Goal: Task Accomplishment & Management: Manage account settings

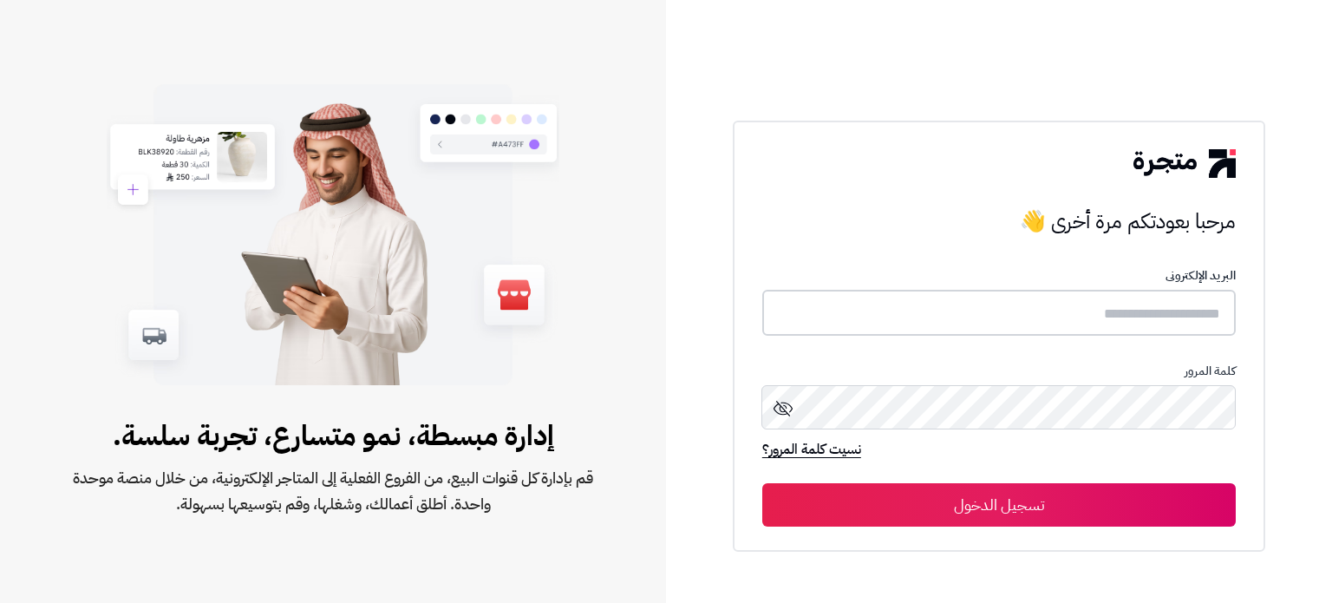
drag, startPoint x: 964, startPoint y: 328, endPoint x: 978, endPoint y: 326, distance: 14.0
click at [964, 328] on input "text" at bounding box center [998, 313] width 473 height 46
type input "******"
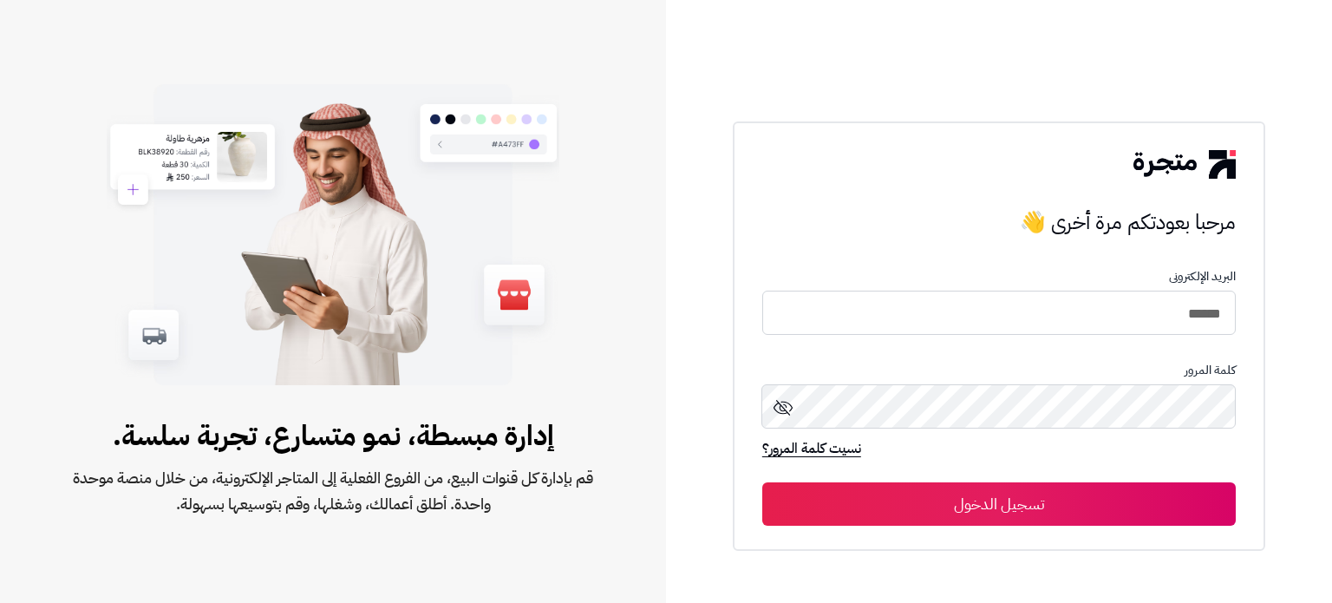
click at [1041, 512] on button "تسجيل الدخول" at bounding box center [998, 503] width 473 height 43
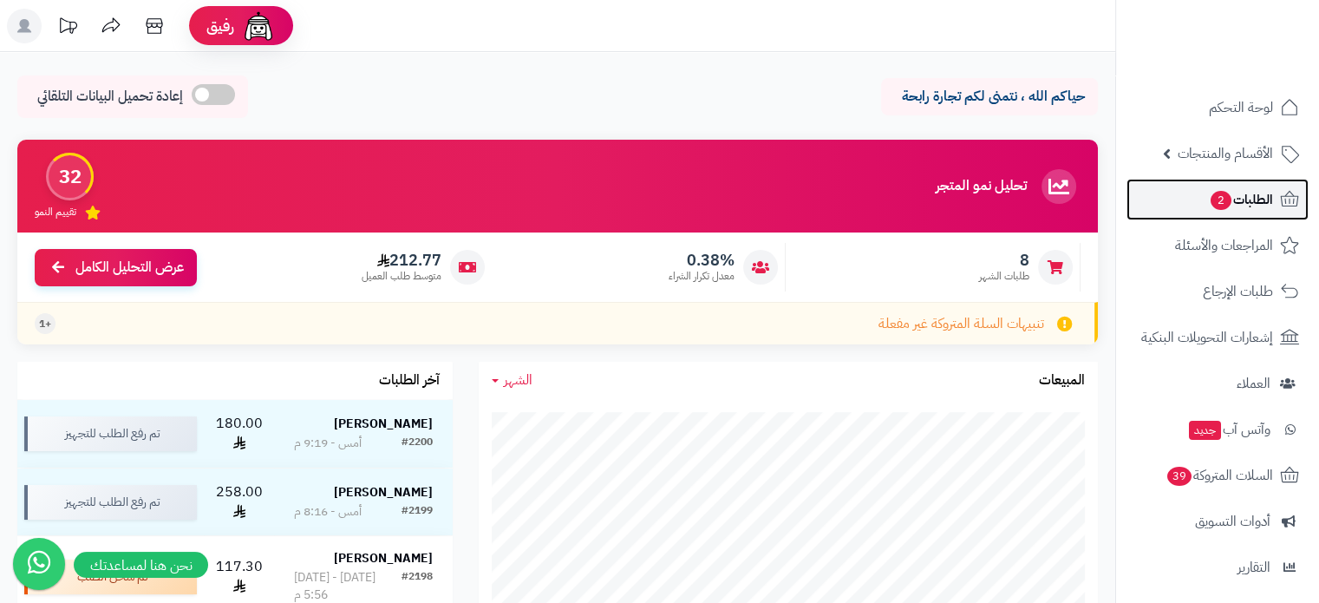
click at [1248, 206] on span "الطلبات 2" at bounding box center [1241, 199] width 64 height 24
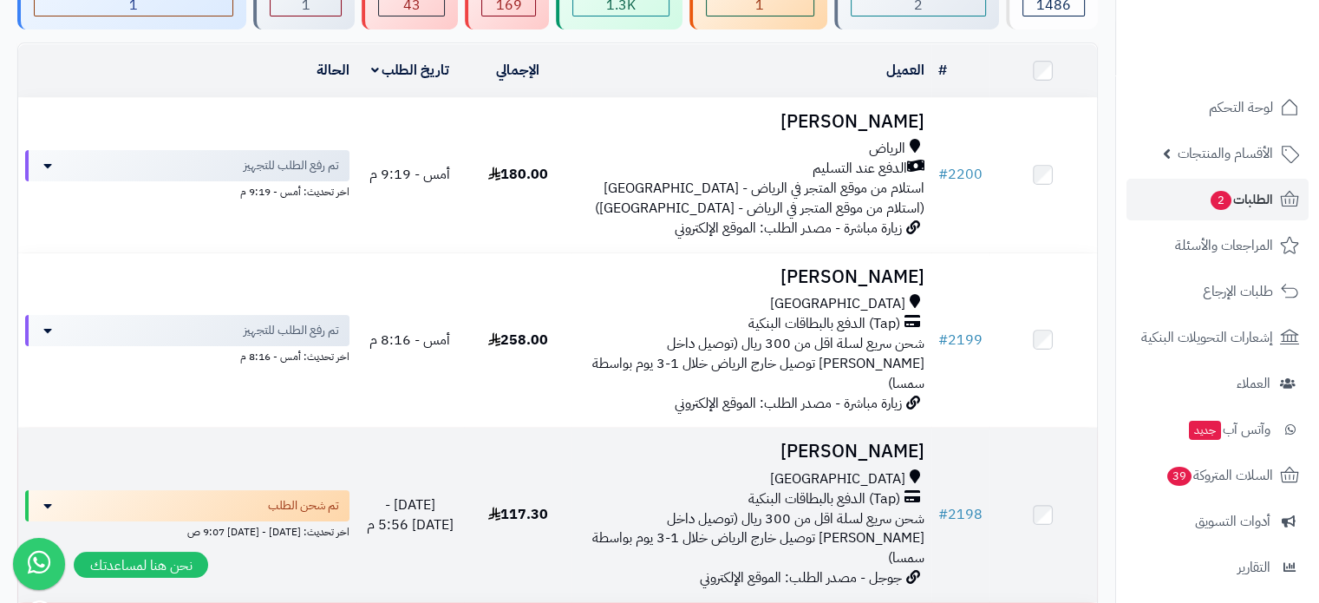
scroll to position [173, 0]
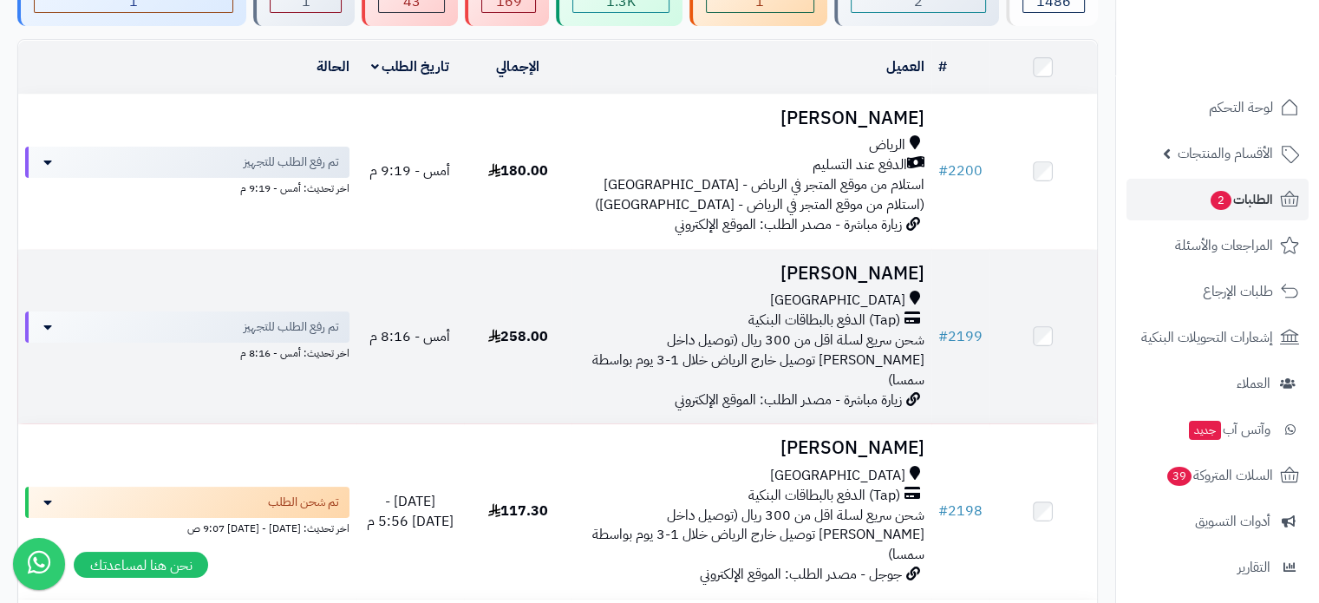
click at [767, 336] on span "شحن سريع لسلة اقل من 300 ريال (توصيل داخل [PERSON_NAME] توصيل خارج الرياض خلال …" at bounding box center [758, 360] width 332 height 61
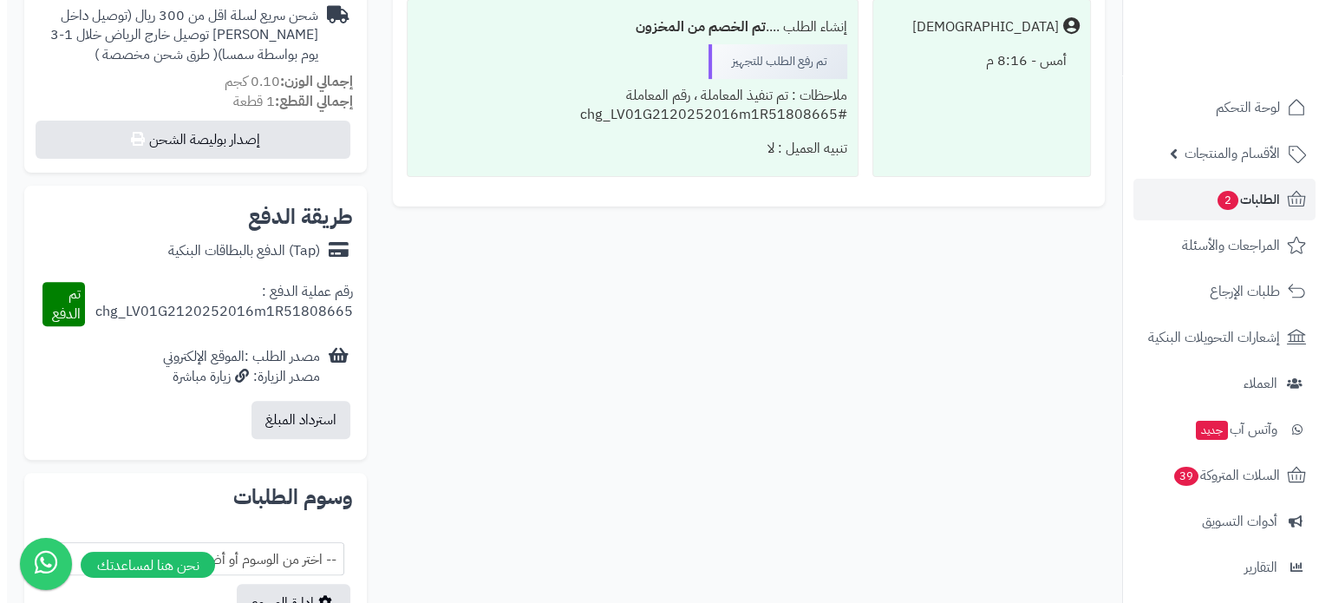
scroll to position [694, 0]
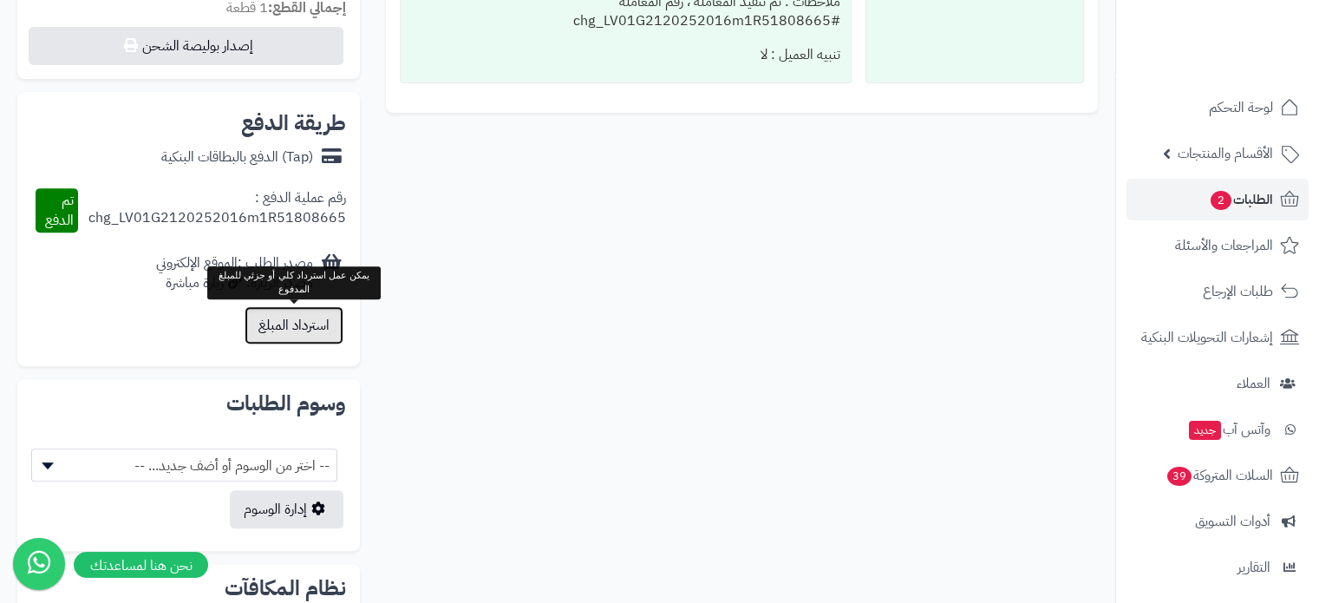
click at [294, 339] on button "استرداد المبلغ" at bounding box center [294, 325] width 99 height 38
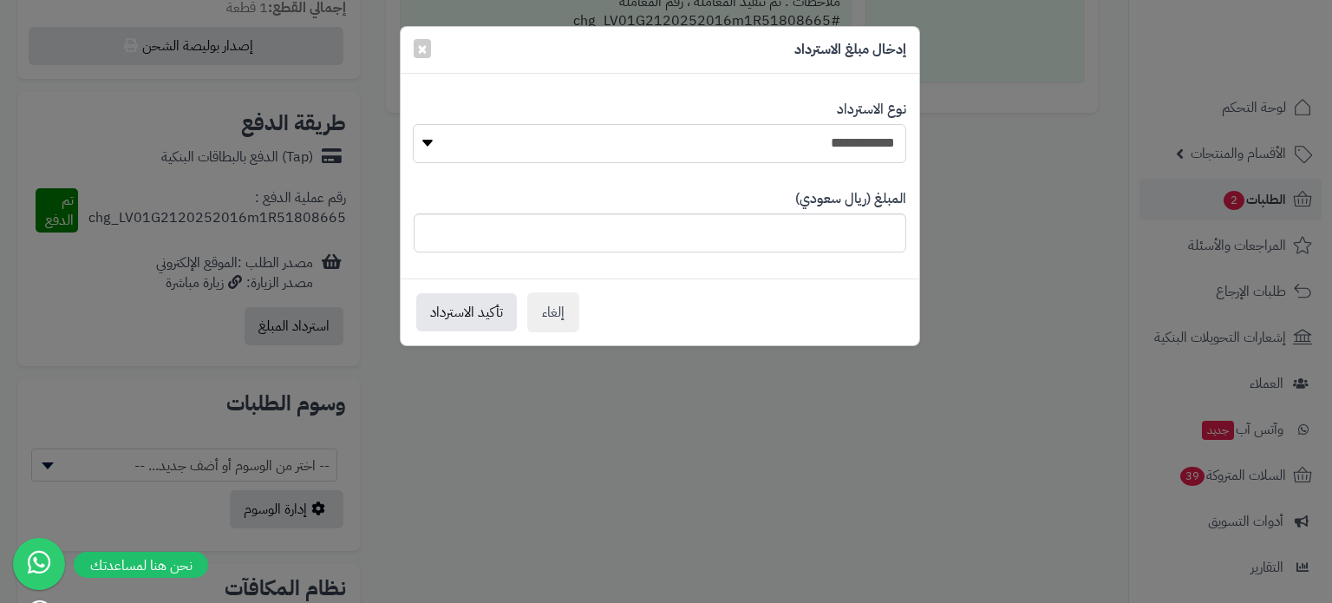
click at [760, 145] on select "**********" at bounding box center [659, 143] width 493 height 39
click at [764, 141] on select "**********" at bounding box center [659, 143] width 493 height 39
click at [465, 315] on button "تأكيد الاسترداد" at bounding box center [466, 311] width 101 height 38
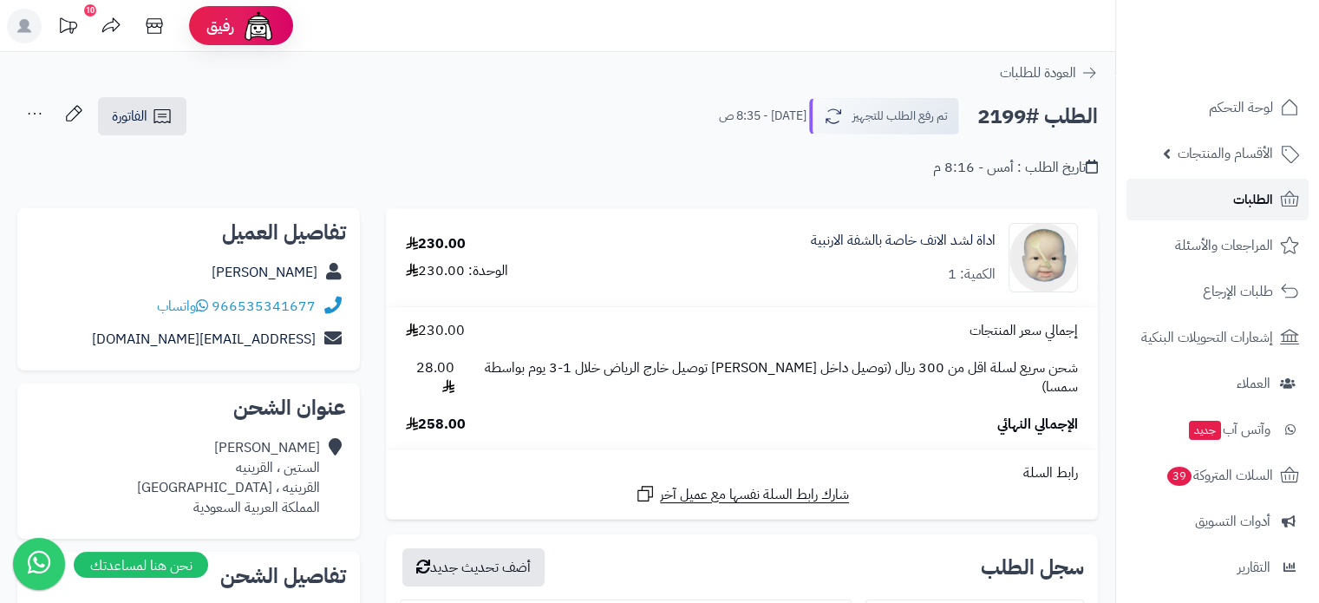
click at [1234, 201] on span "الطلبات" at bounding box center [1253, 199] width 40 height 24
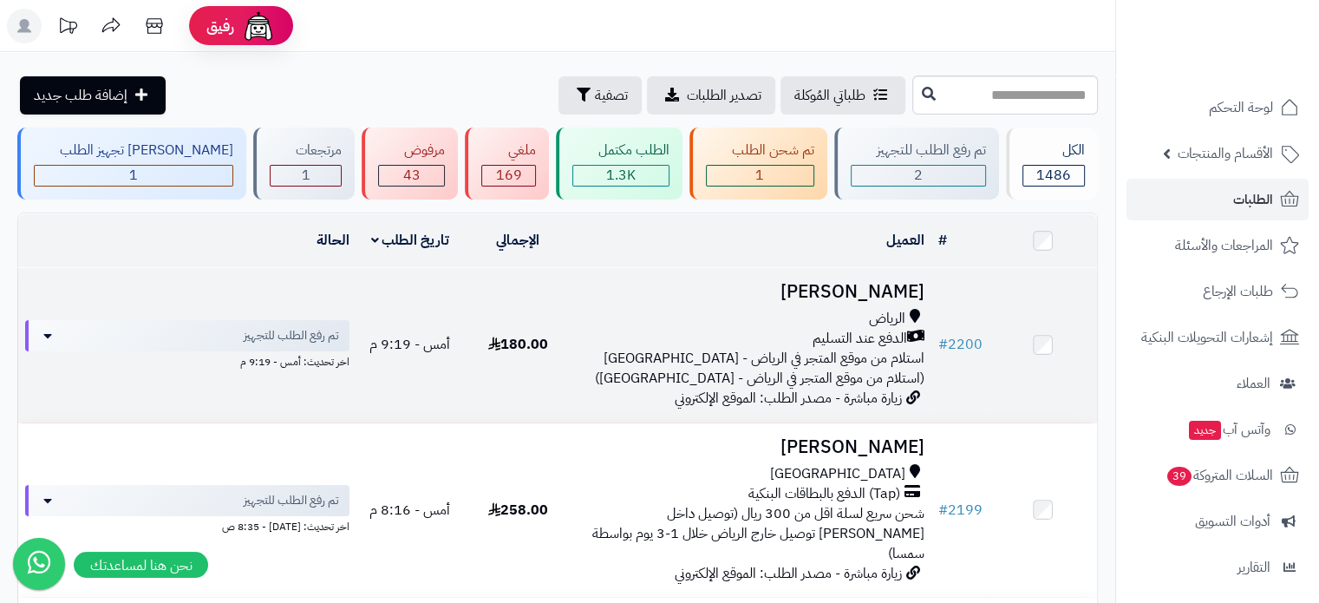
click at [826, 348] on span "استلام من موقع المتجر في الرياض - حي العليا (استلام من موقع المتجر في الرياض - …" at bounding box center [760, 368] width 330 height 41
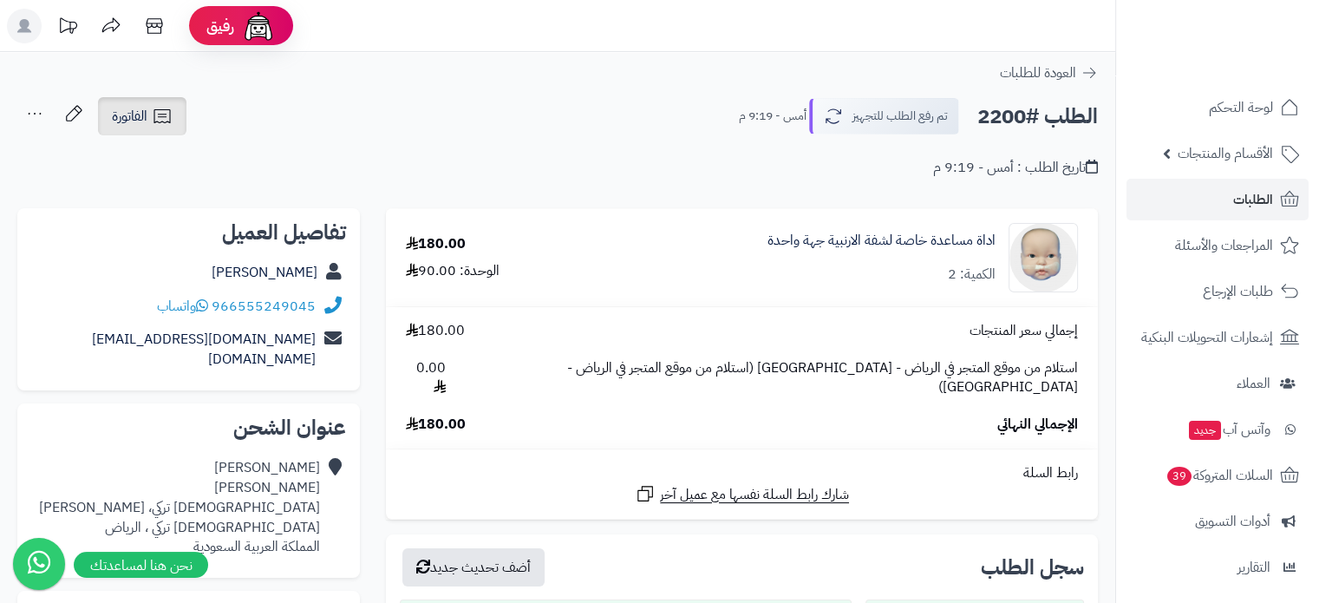
click at [136, 128] on link "الفاتورة" at bounding box center [142, 116] width 88 height 38
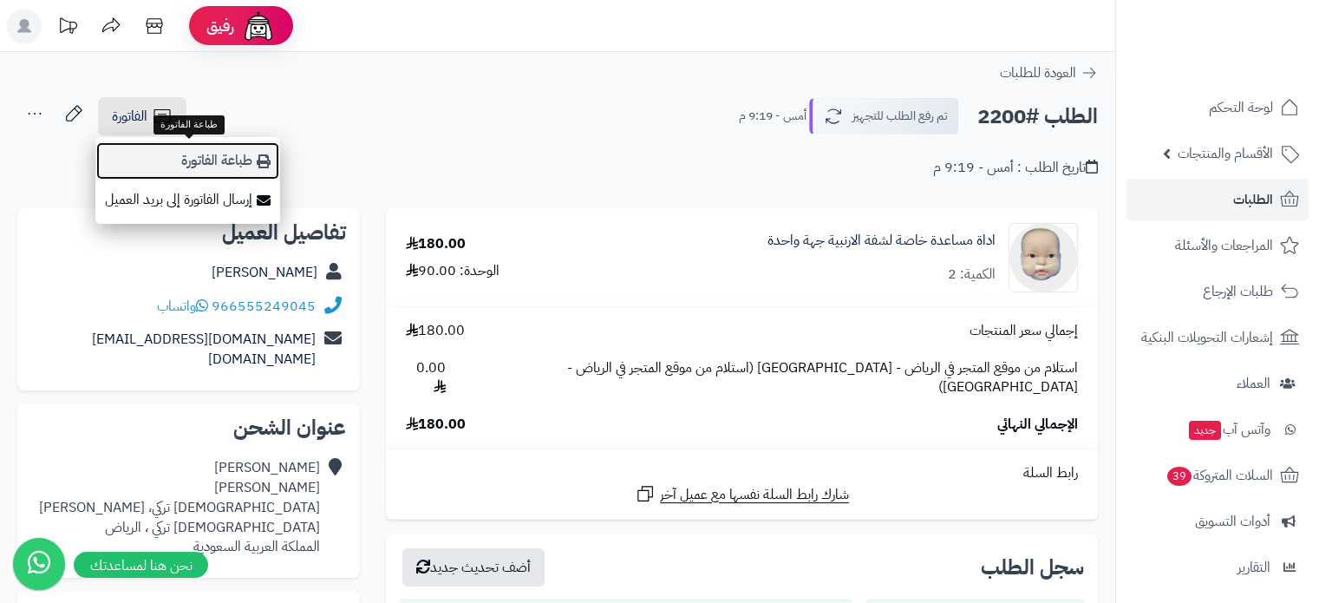
click at [217, 169] on link "طباعة الفاتورة" at bounding box center [187, 160] width 185 height 39
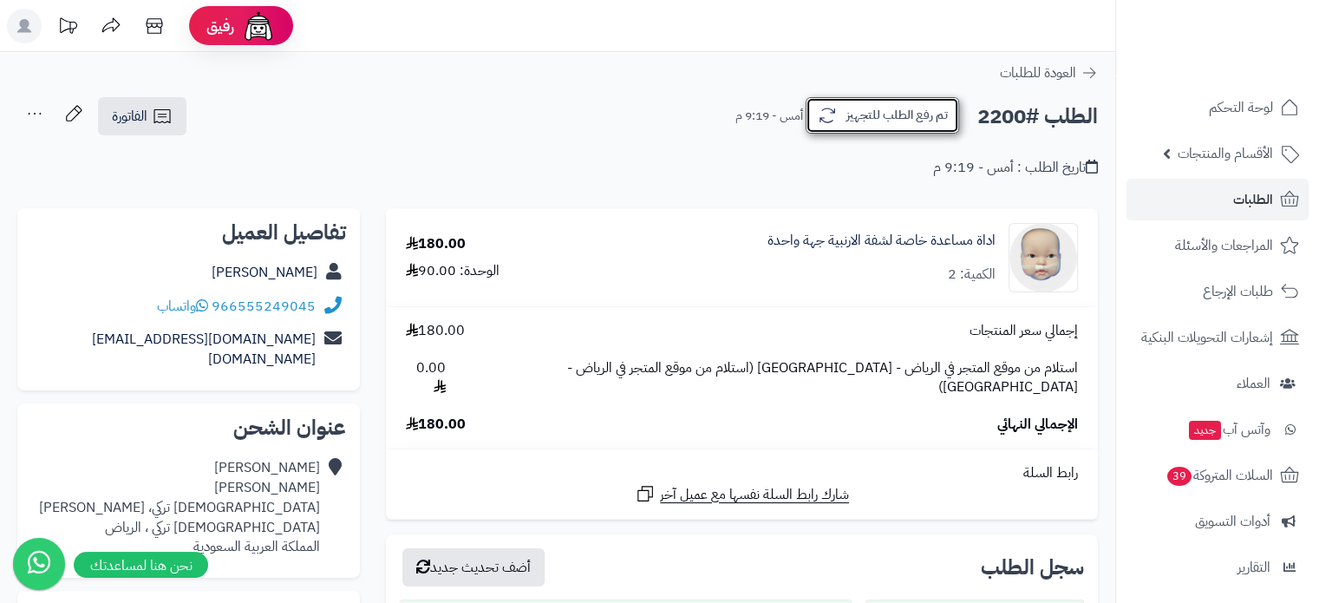
click at [858, 114] on button "تم رفع الطلب للتجهيز" at bounding box center [882, 115] width 153 height 36
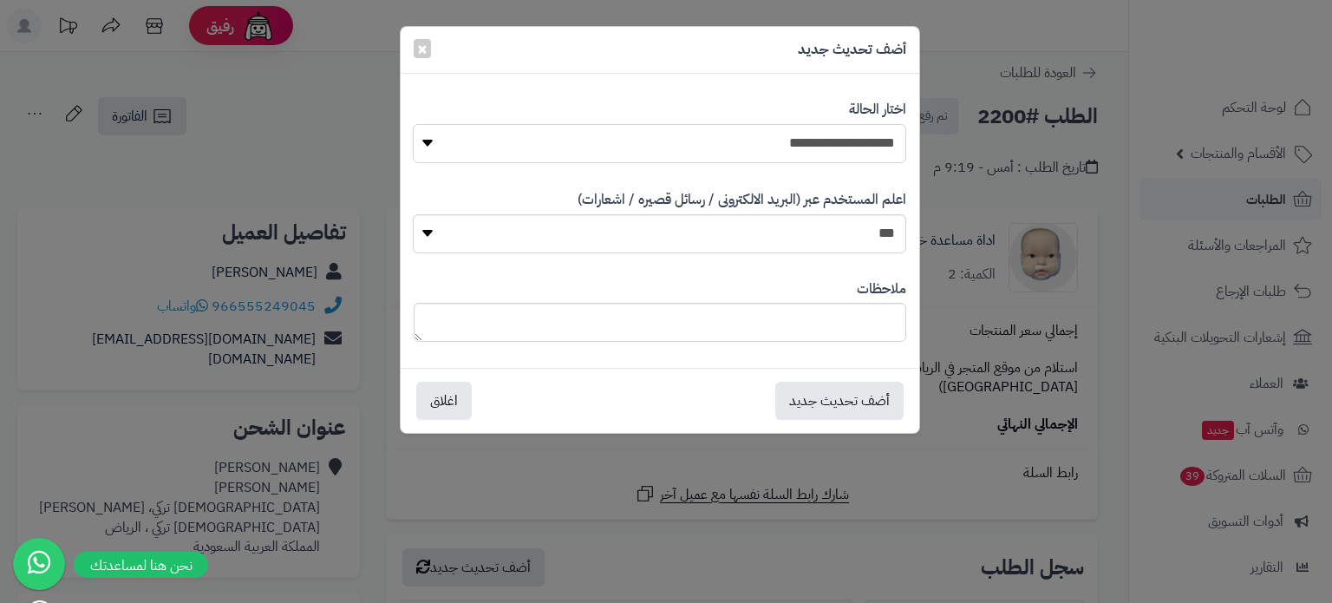
click at [845, 151] on select "**********" at bounding box center [659, 143] width 493 height 39
select select "**"
click at [413, 124] on select "**********" at bounding box center [659, 143] width 493 height 39
click at [839, 401] on button "أضف تحديث جديد" at bounding box center [839, 400] width 128 height 38
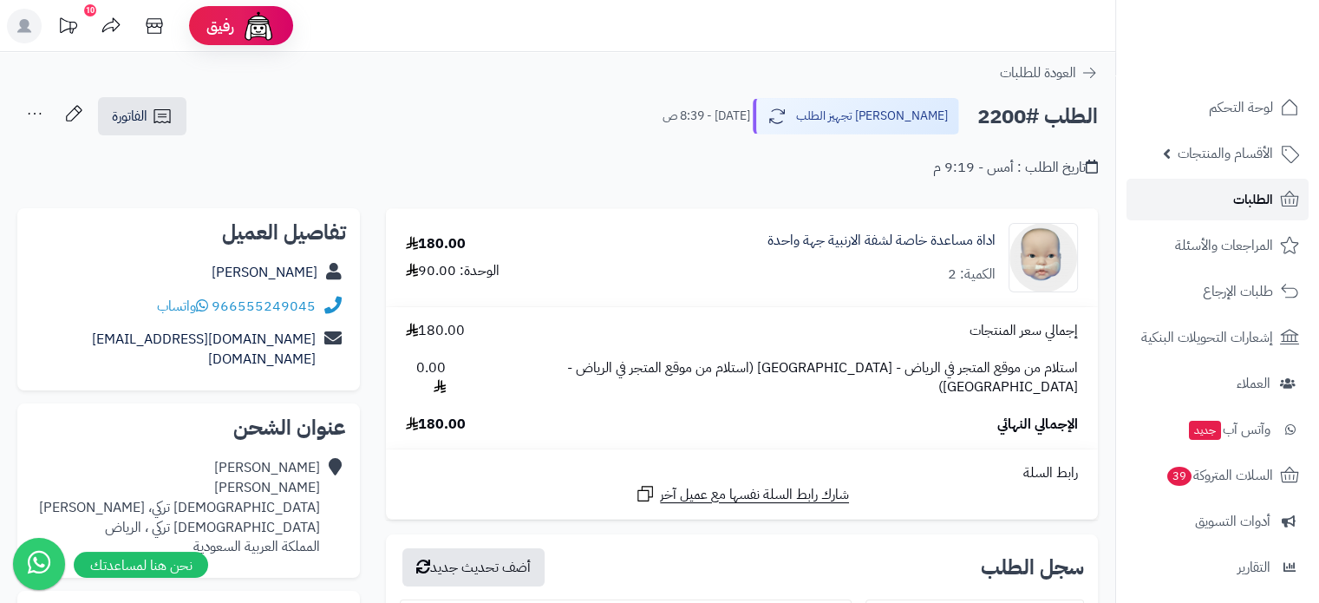
click at [1231, 200] on link "الطلبات" at bounding box center [1217, 200] width 182 height 42
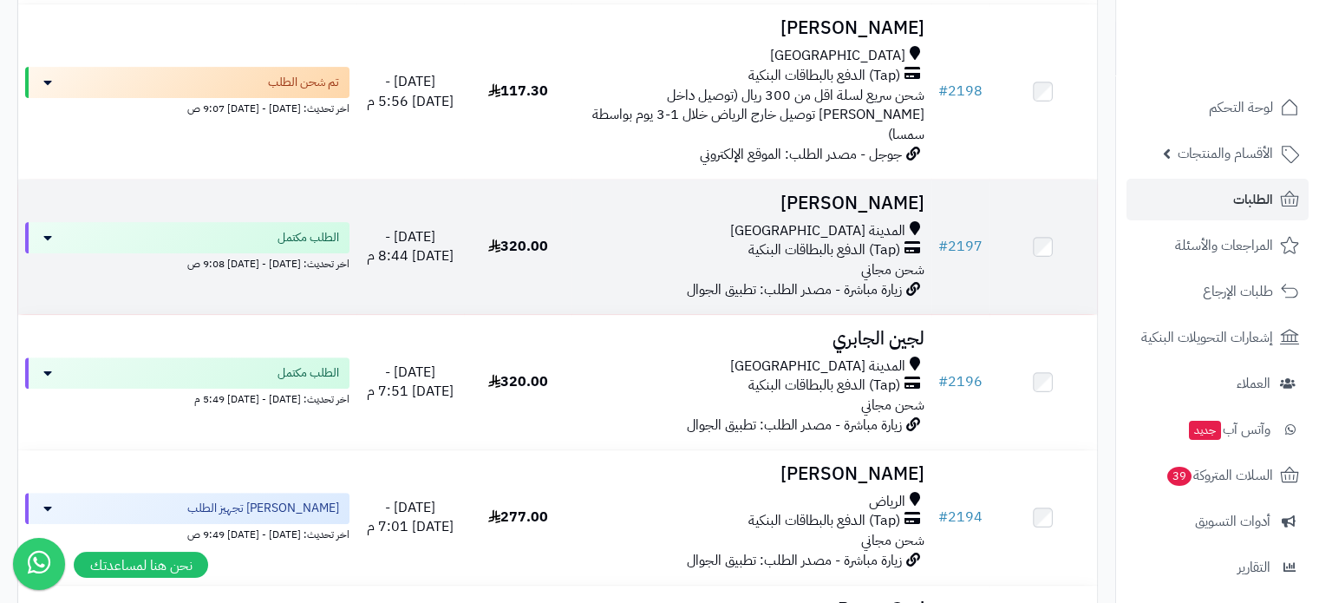
scroll to position [607, 0]
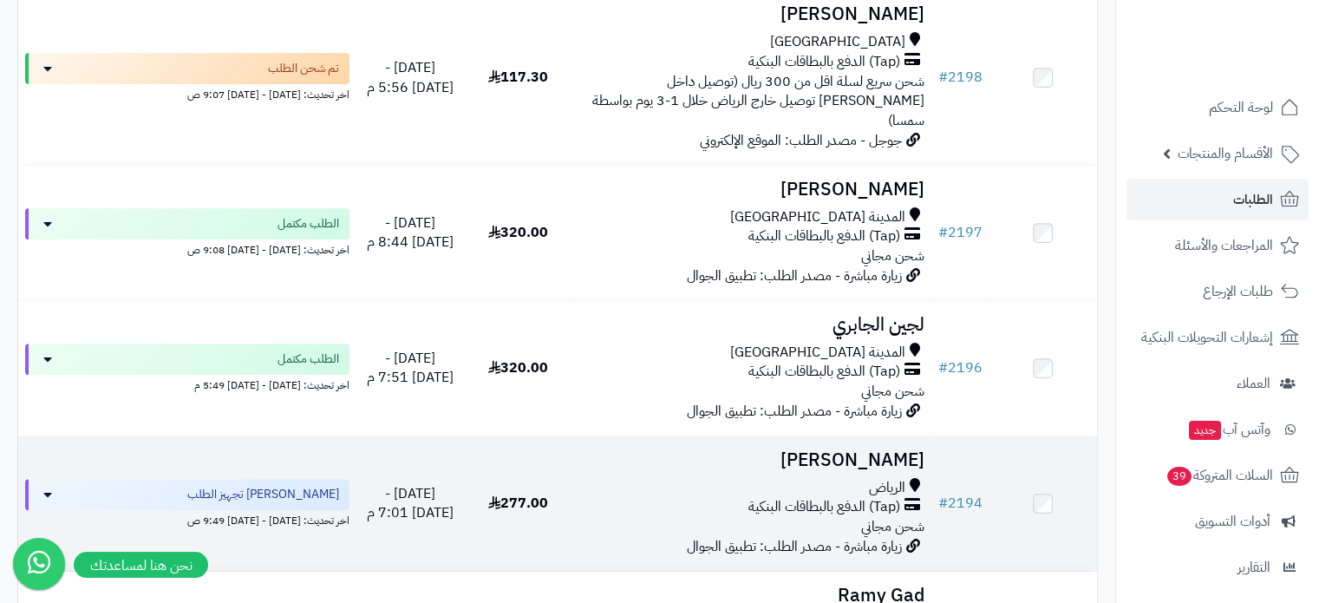
click at [759, 497] on span "(Tap) الدفع بالبطاقات البنكية" at bounding box center [824, 507] width 152 height 20
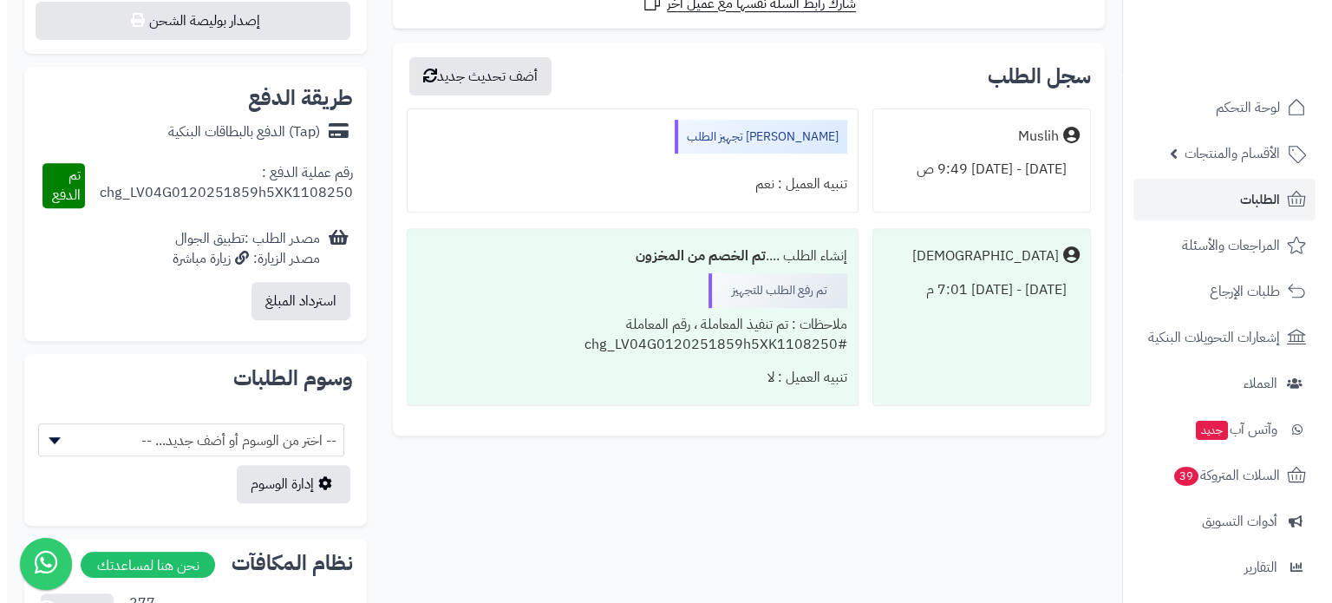
scroll to position [867, 0]
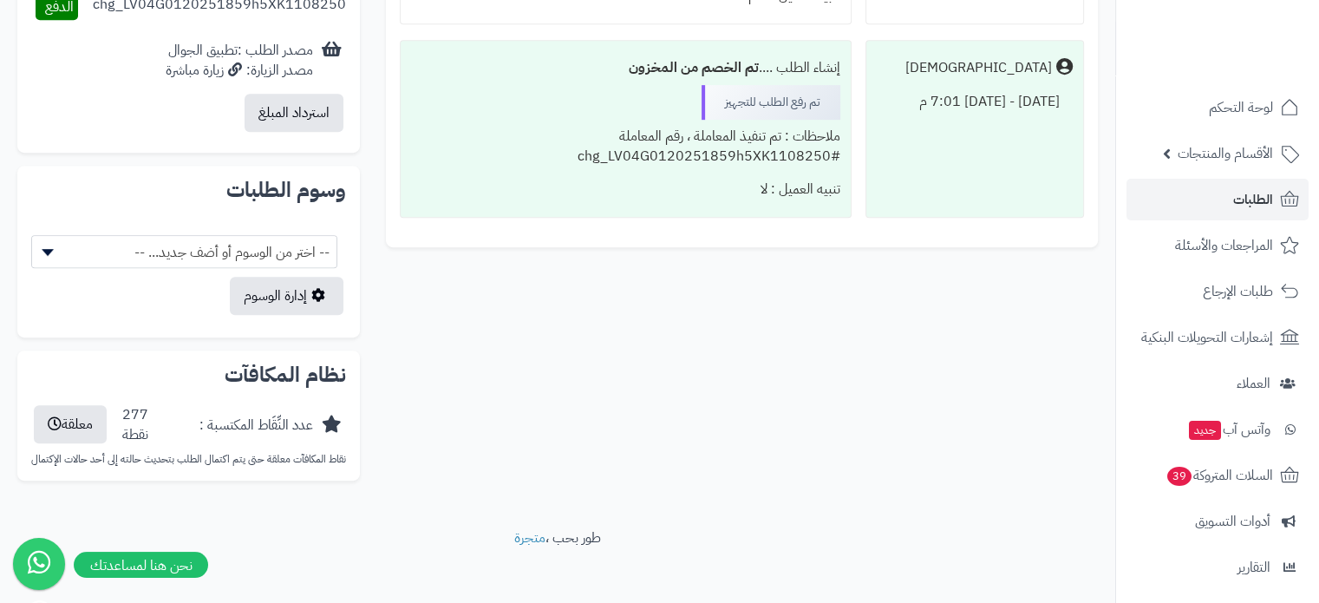
click at [284, 254] on span "-- اختر من الوسوم أو أضف جديد... --" at bounding box center [184, 252] width 304 height 33
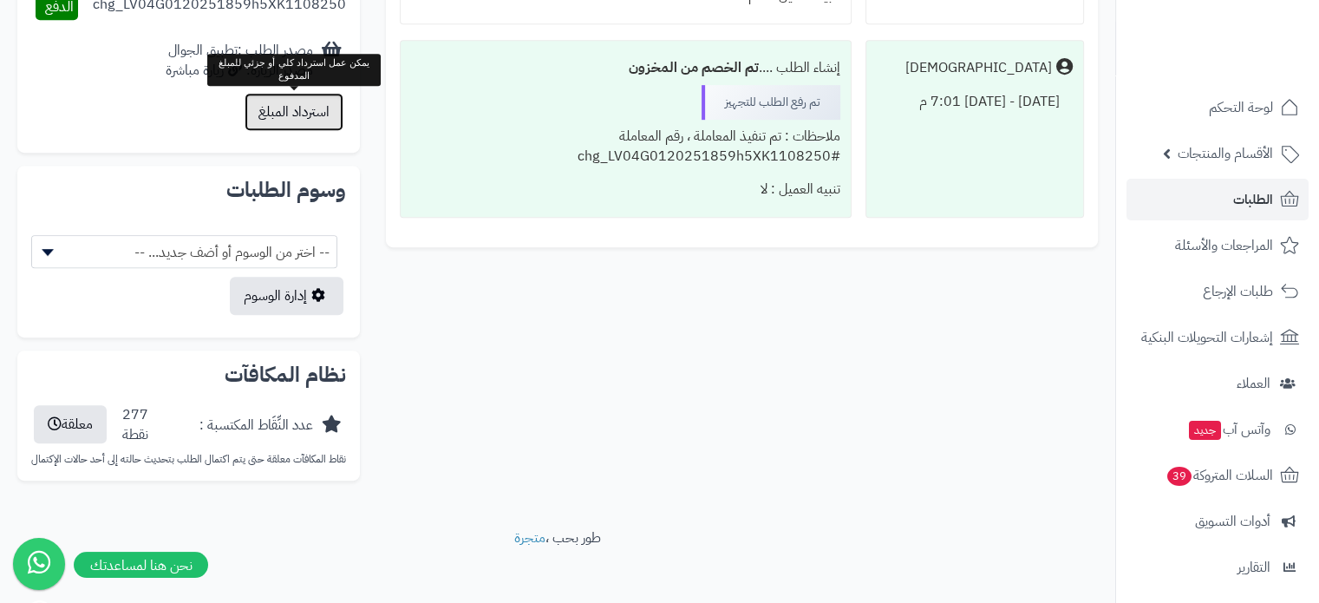
click at [295, 111] on button "استرداد المبلغ" at bounding box center [294, 112] width 99 height 38
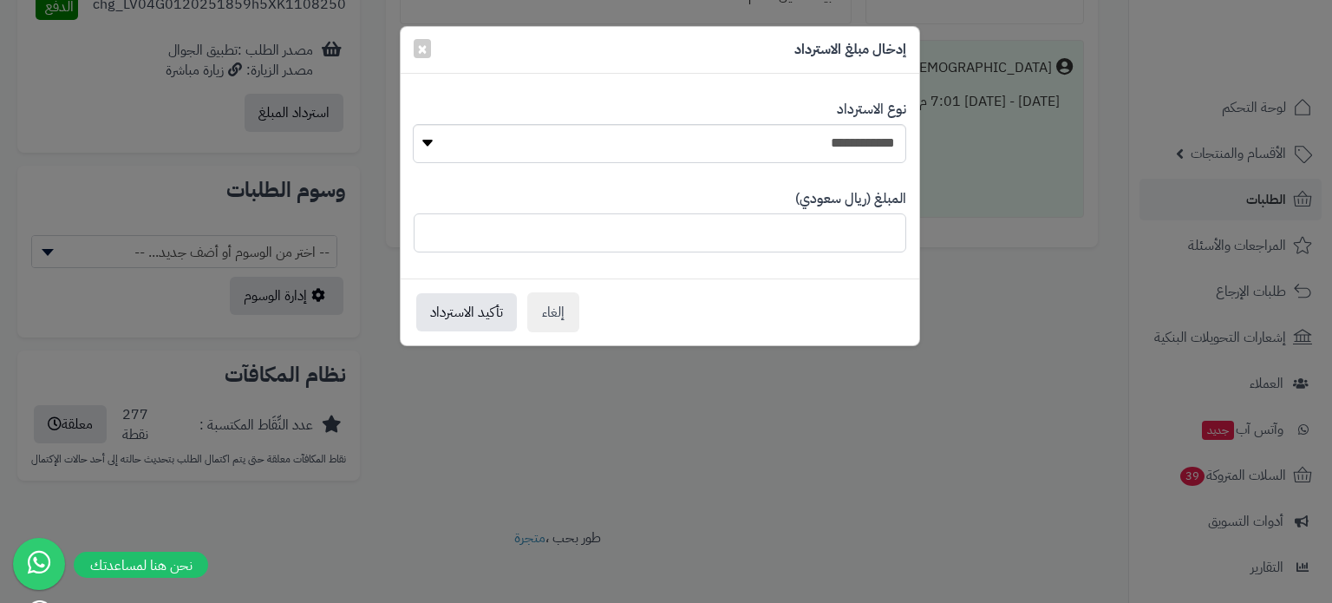
drag, startPoint x: 834, startPoint y: 246, endPoint x: 933, endPoint y: 239, distance: 99.1
click at [933, 239] on div "**********" at bounding box center [666, 301] width 1332 height 603
type input "***"
click at [467, 310] on button "تأكيد الاسترداد" at bounding box center [466, 311] width 101 height 38
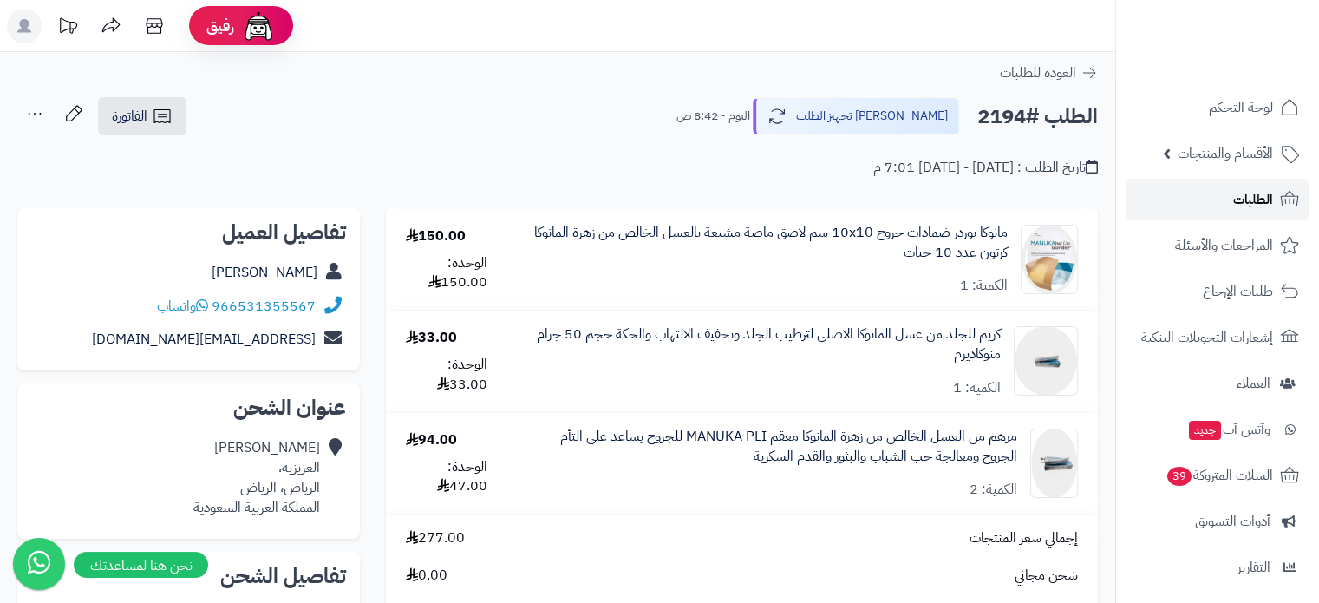
click at [1233, 206] on span "الطلبات" at bounding box center [1253, 199] width 40 height 24
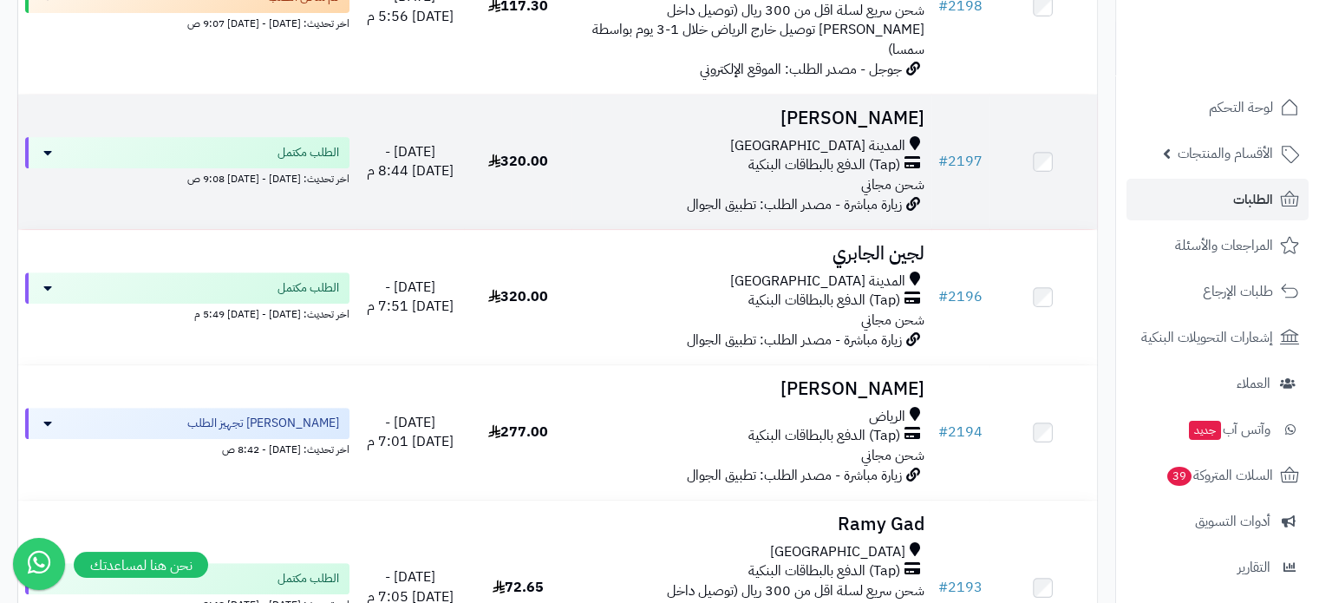
scroll to position [694, 0]
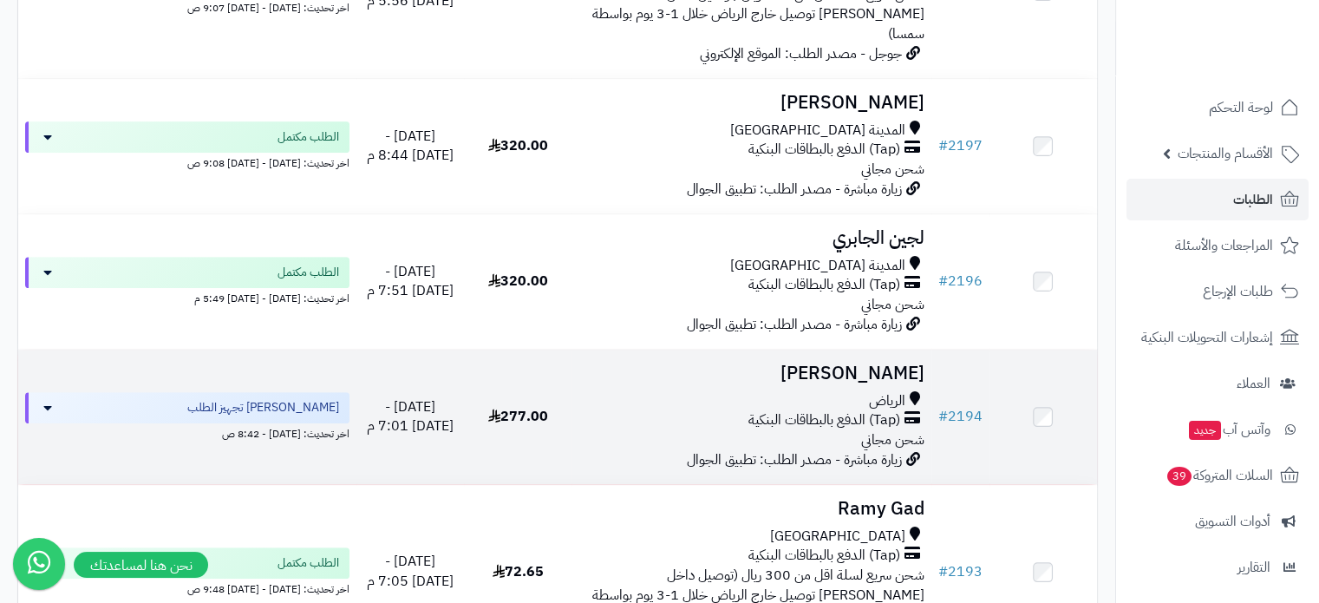
click at [760, 401] on div "الرياض (Tap) الدفع بالبطاقات البنكية شحن مجاني" at bounding box center [750, 421] width 345 height 60
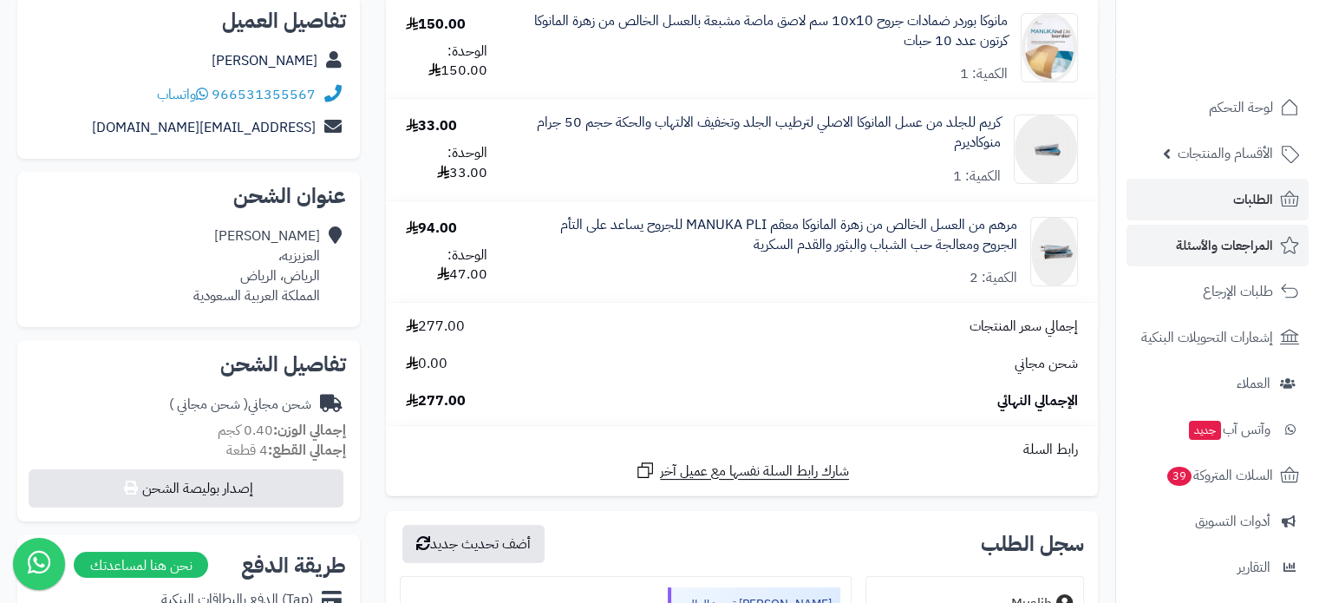
scroll to position [85, 0]
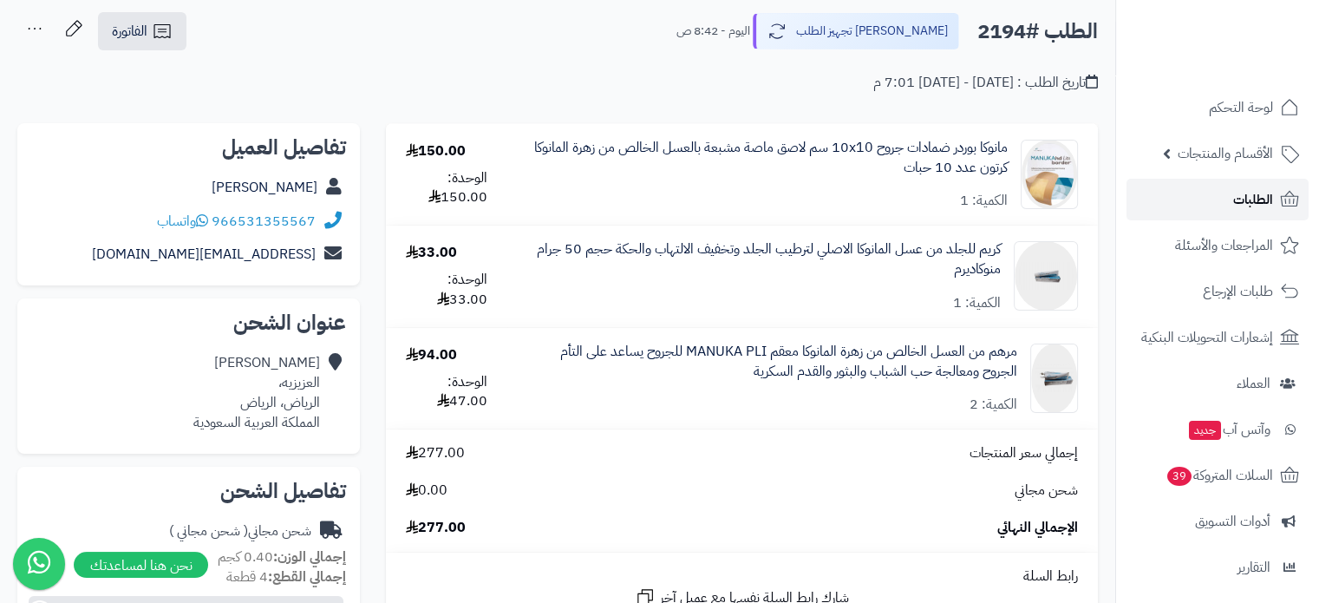
click at [1252, 206] on span "الطلبات" at bounding box center [1253, 199] width 40 height 24
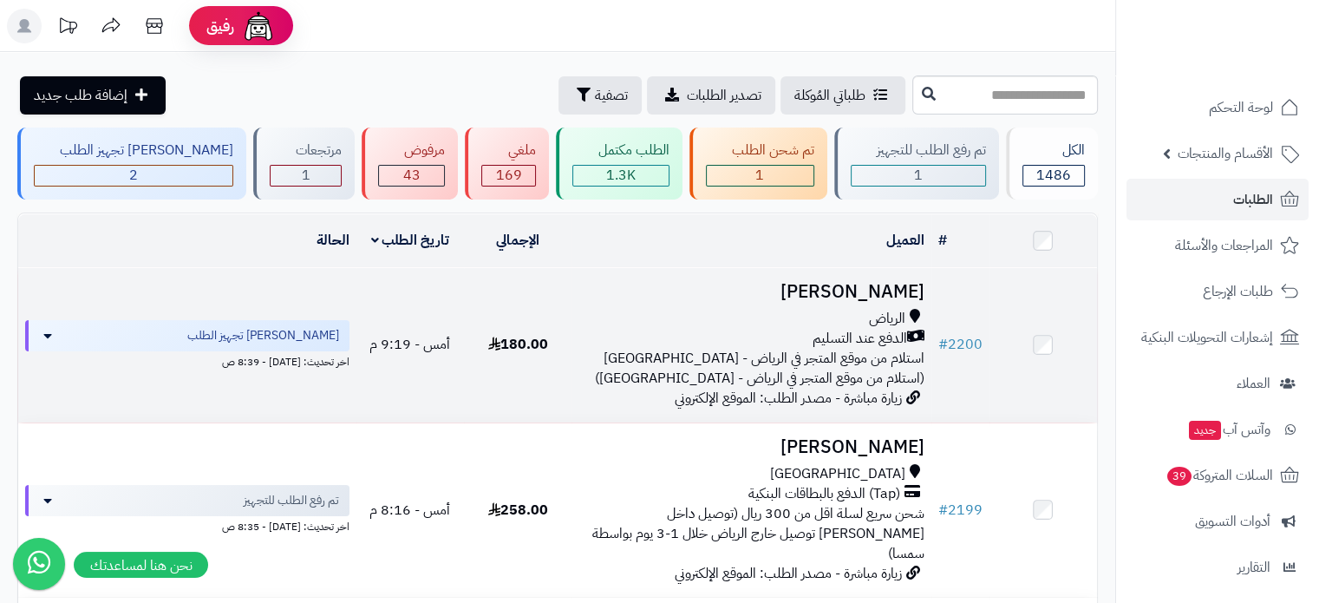
scroll to position [173, 0]
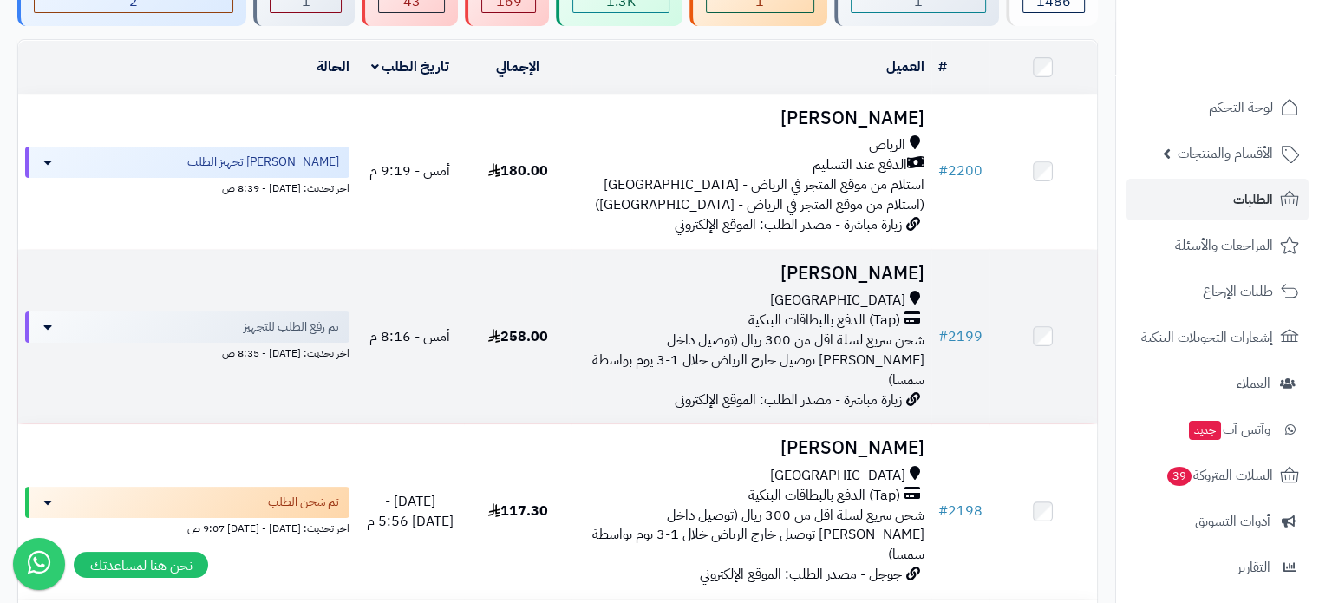
click at [734, 332] on span "شحن سريع لسلة اقل من 300 ريال (توصيل داخل [PERSON_NAME] توصيل خارج الرياض خلال …" at bounding box center [758, 360] width 332 height 61
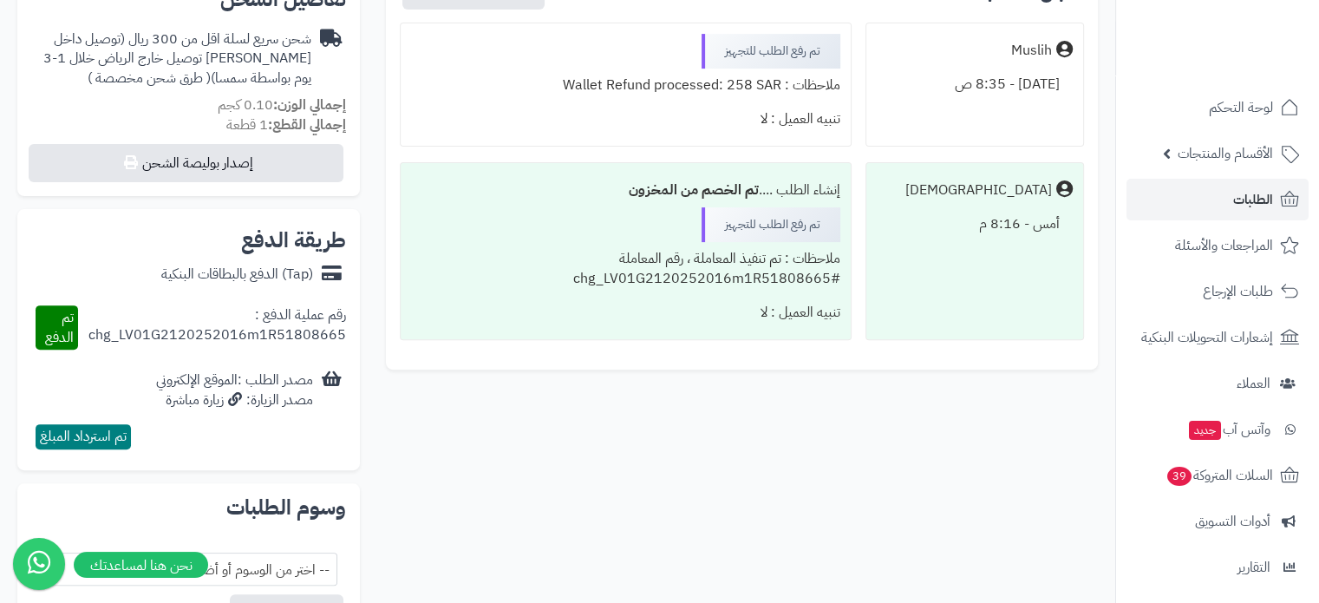
scroll to position [607, 0]
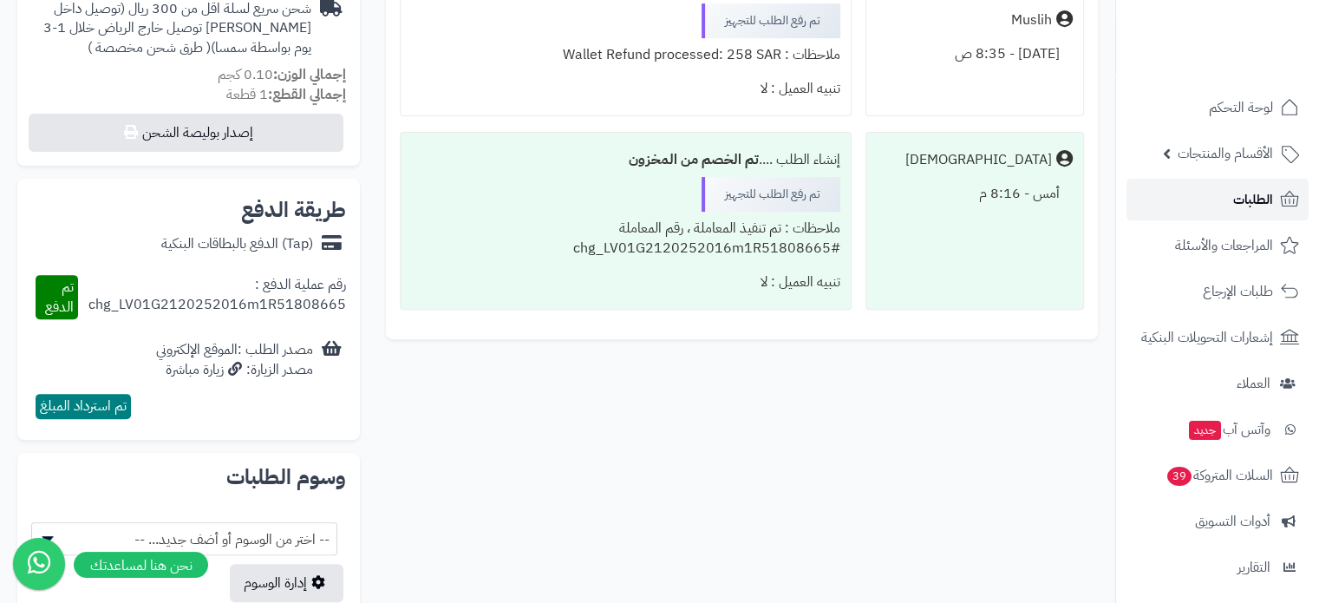
click at [1250, 202] on span "الطلبات" at bounding box center [1253, 199] width 40 height 24
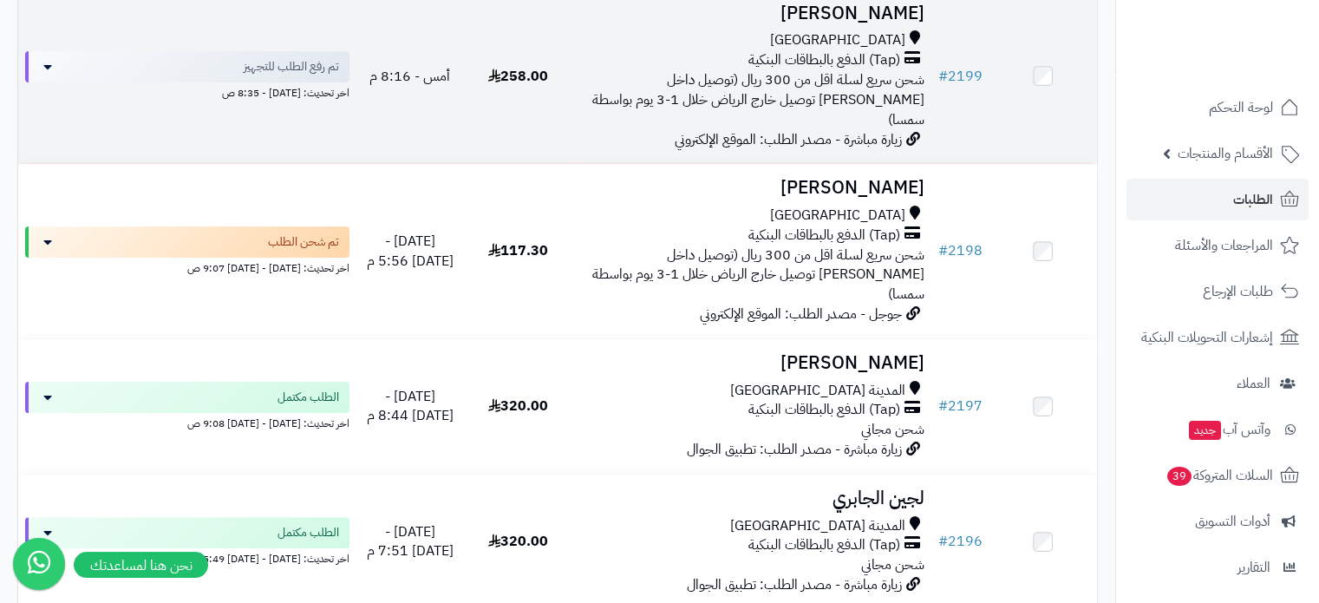
scroll to position [607, 0]
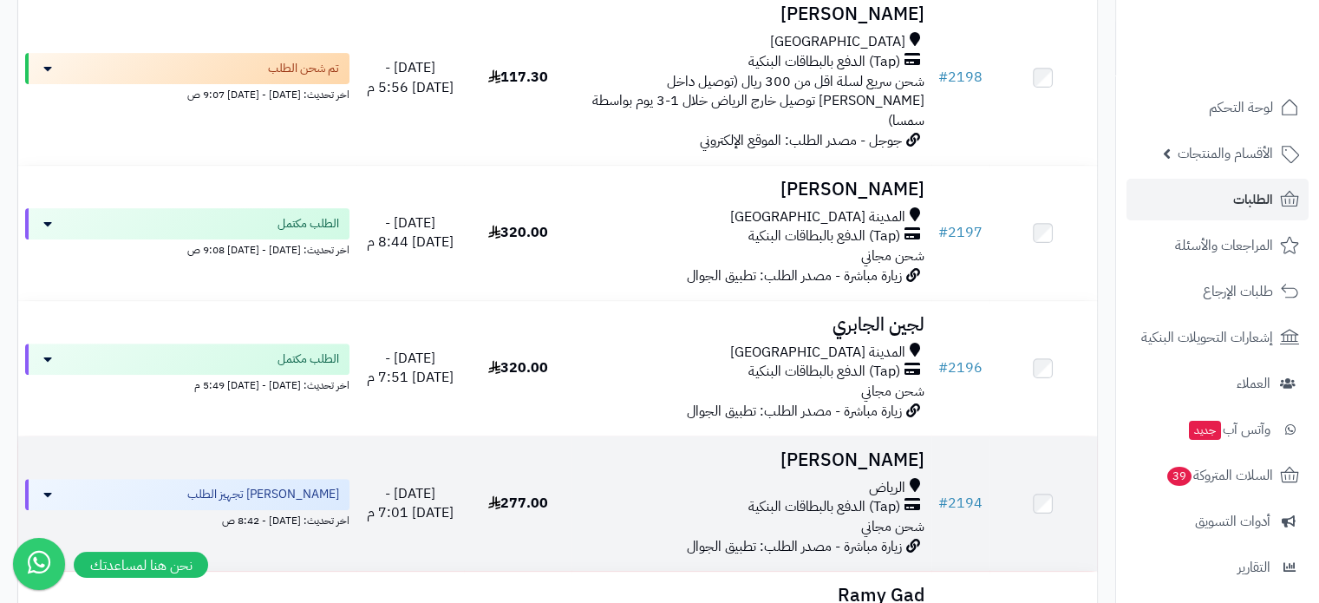
click at [790, 497] on span "(Tap) الدفع بالبطاقات البنكية" at bounding box center [824, 507] width 152 height 20
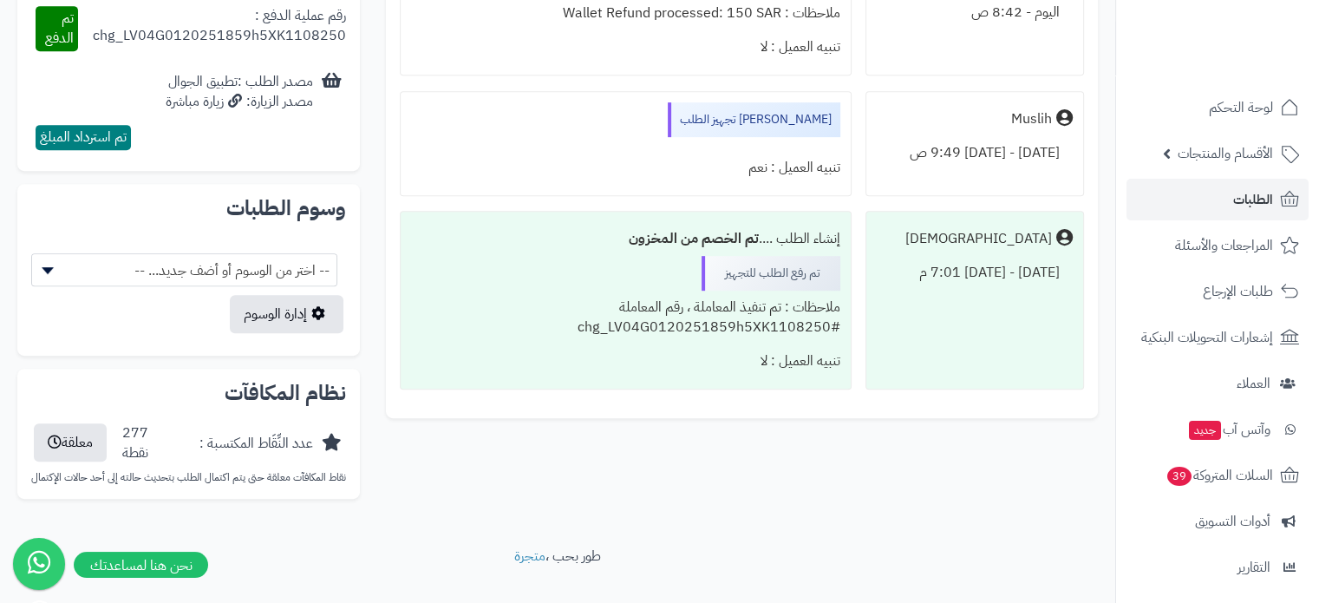
scroll to position [865, 0]
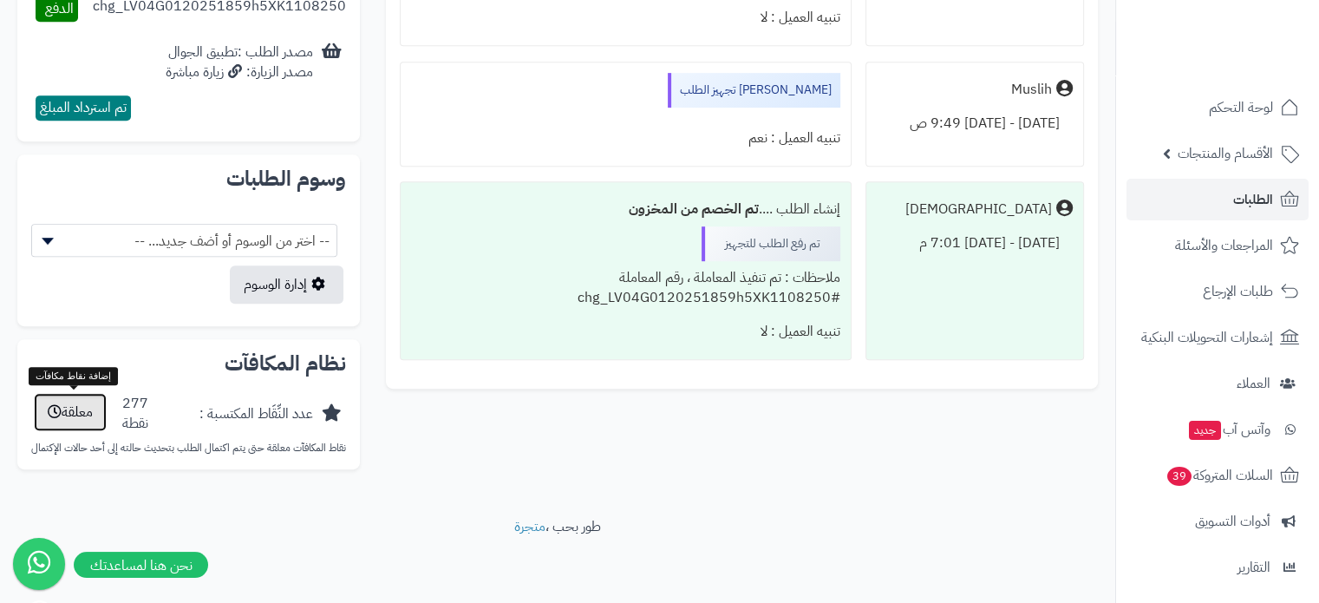
click at [42, 402] on button "معلقة" at bounding box center [70, 412] width 73 height 38
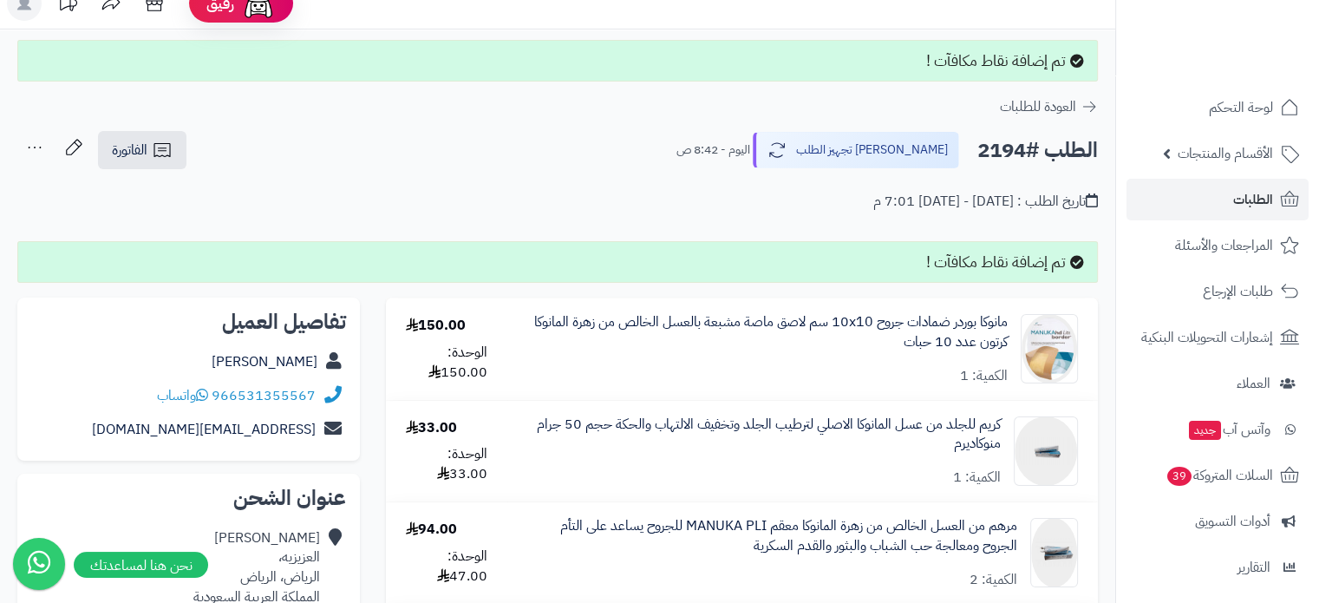
scroll to position [0, 0]
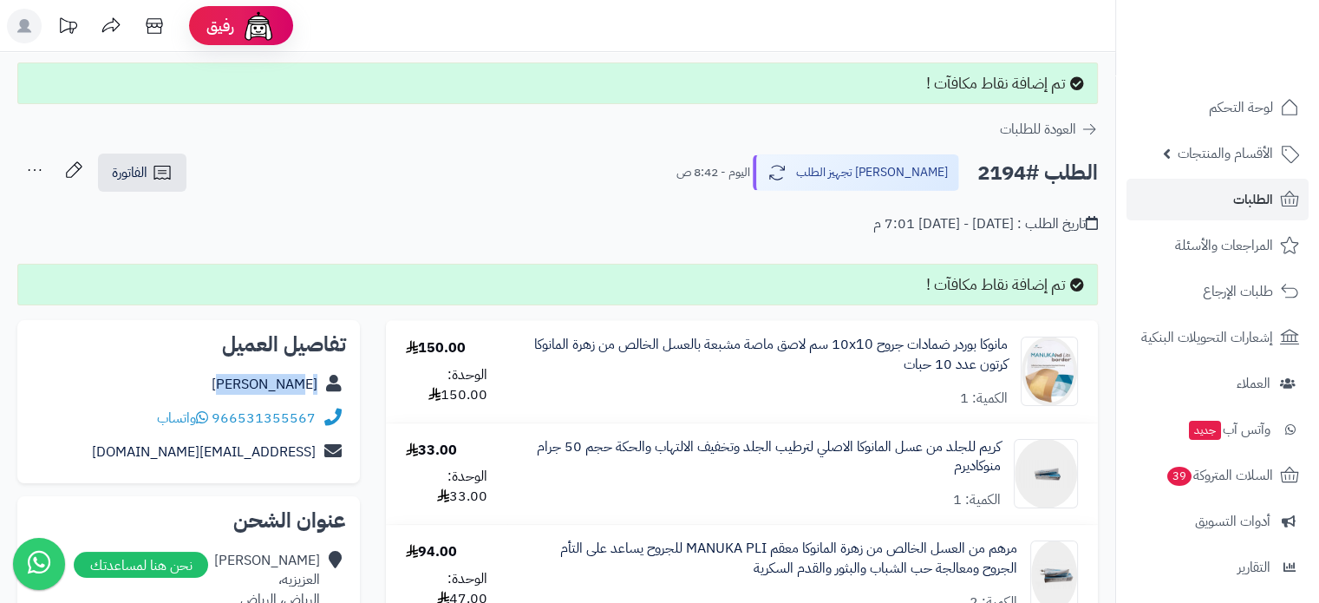
drag, startPoint x: 248, startPoint y: 380, endPoint x: 318, endPoint y: 383, distance: 70.3
click at [318, 383] on div "[PERSON_NAME]" at bounding box center [188, 385] width 315 height 34
copy link "[PERSON_NAME]"
click at [1236, 113] on span "لوحة التحكم" at bounding box center [1241, 107] width 63 height 24
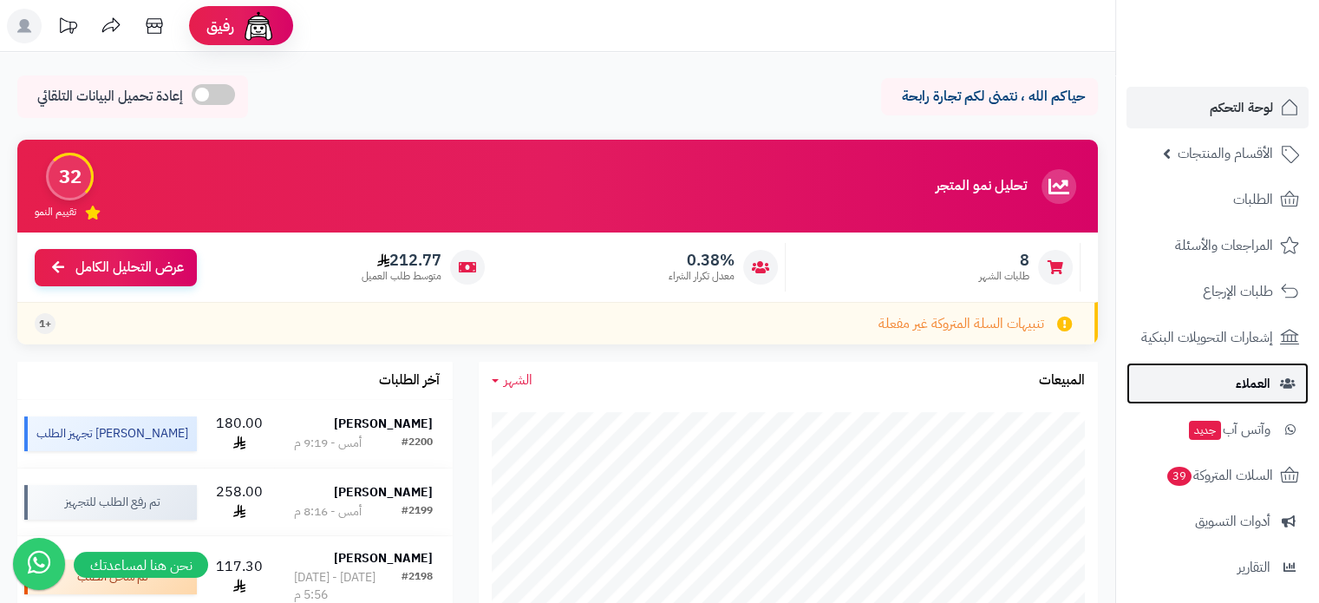
click at [1259, 384] on span "العملاء" at bounding box center [1253, 383] width 35 height 24
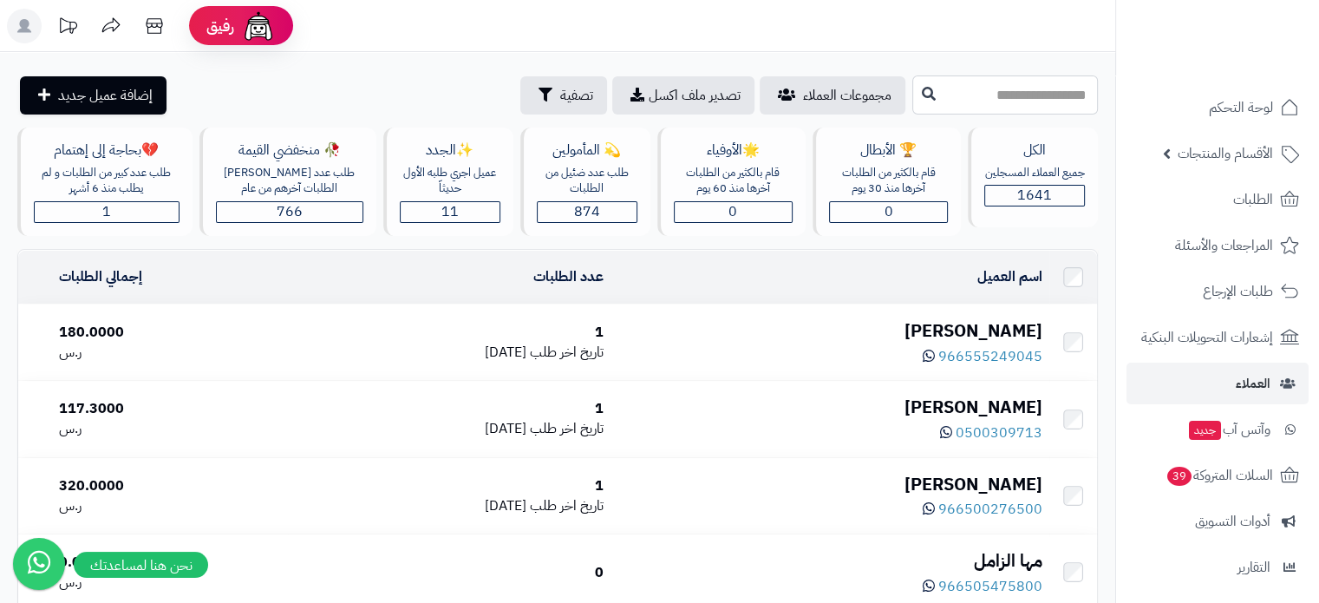
click at [1020, 95] on input "text" at bounding box center [1005, 94] width 186 height 39
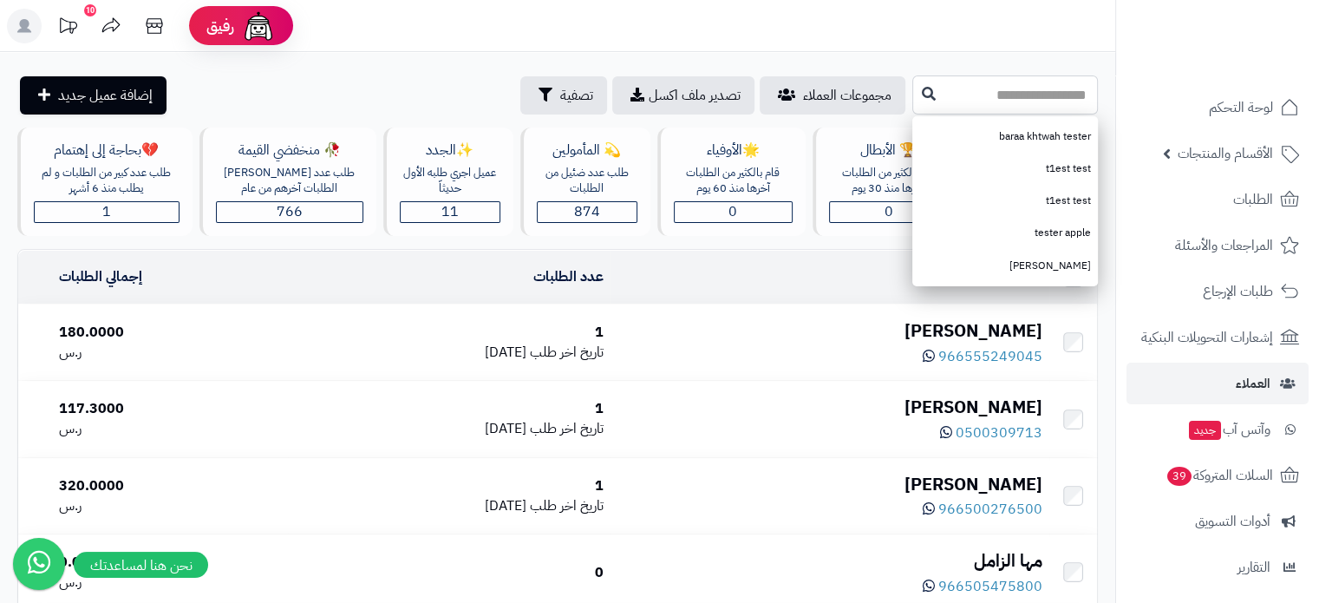
paste input "**********"
type input "**********"
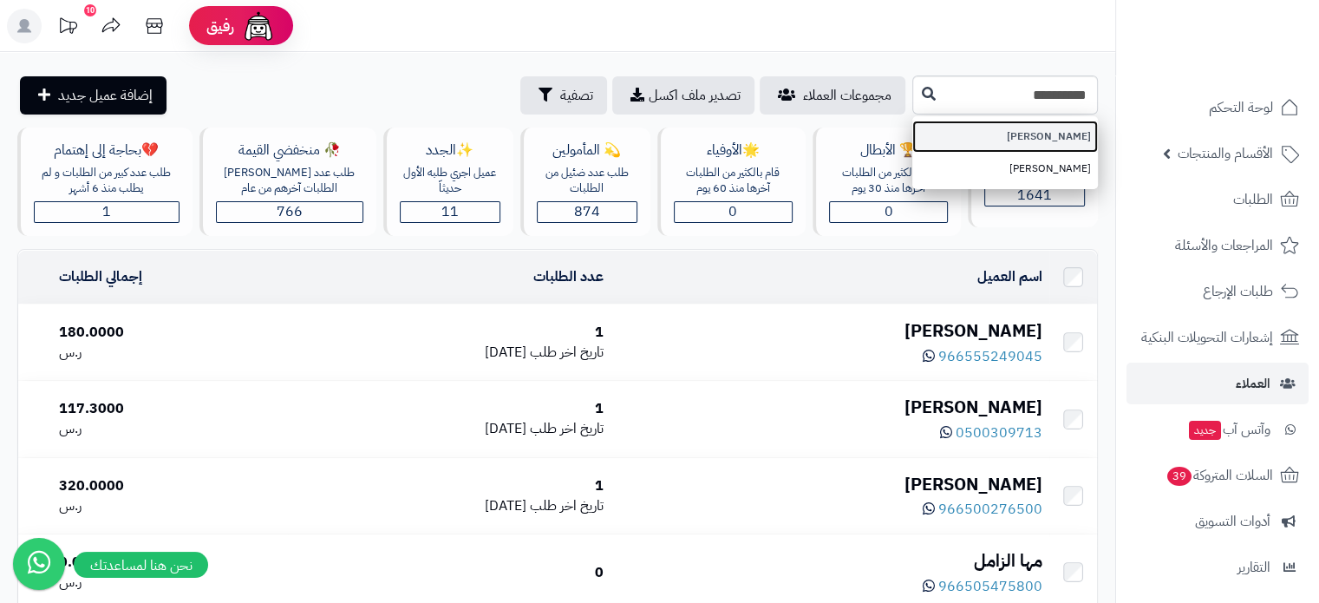
click at [1055, 140] on link "[PERSON_NAME]" at bounding box center [1005, 137] width 186 height 32
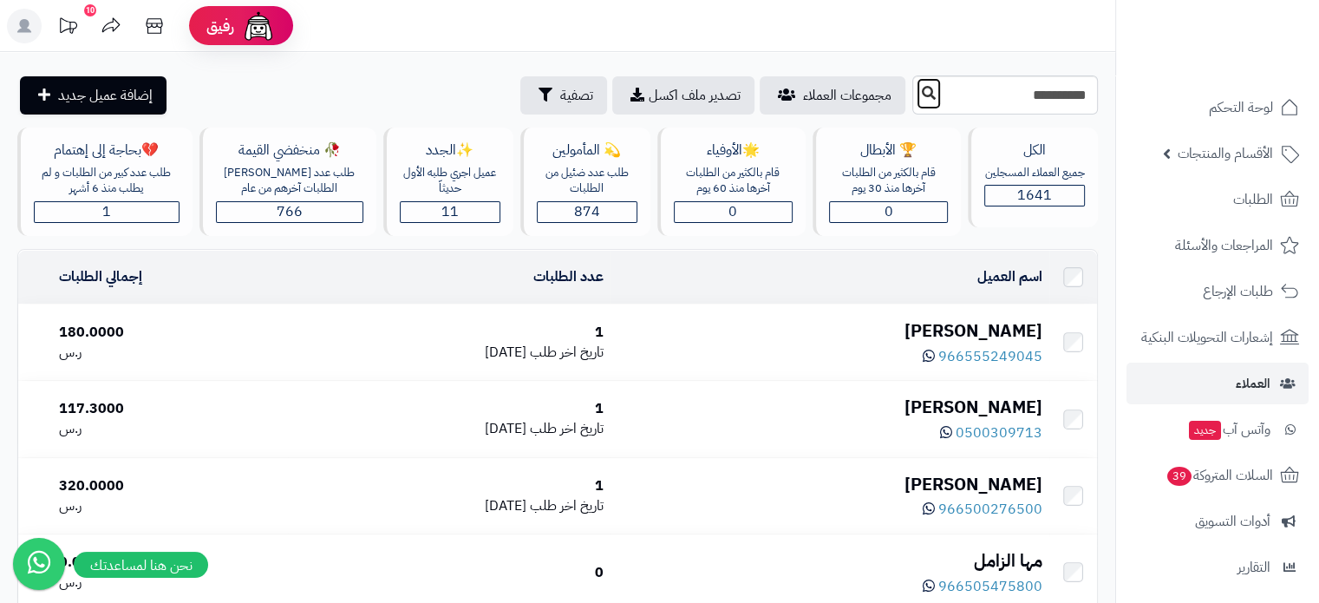
click at [922, 93] on icon at bounding box center [929, 93] width 14 height 14
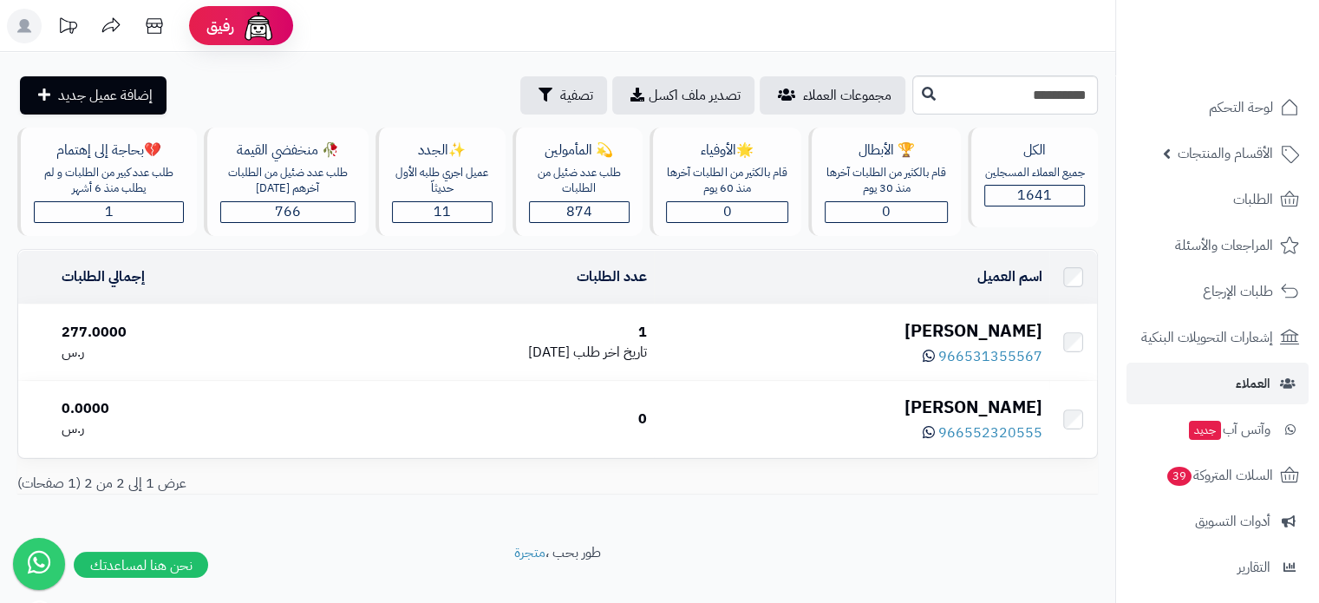
click at [770, 356] on div "966531355567" at bounding box center [852, 354] width 382 height 23
drag, startPoint x: 715, startPoint y: 354, endPoint x: 746, endPoint y: 352, distance: 31.3
click at [647, 354] on span "تاريخ اخر طلب" at bounding box center [610, 352] width 74 height 21
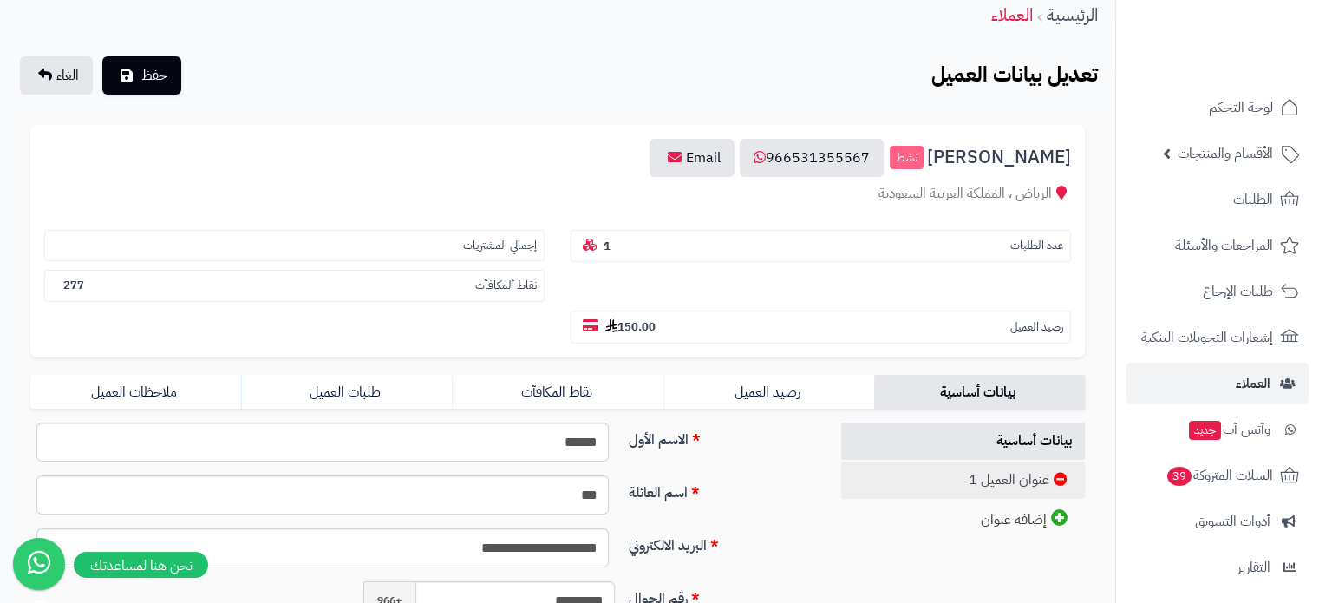
scroll to position [64, 0]
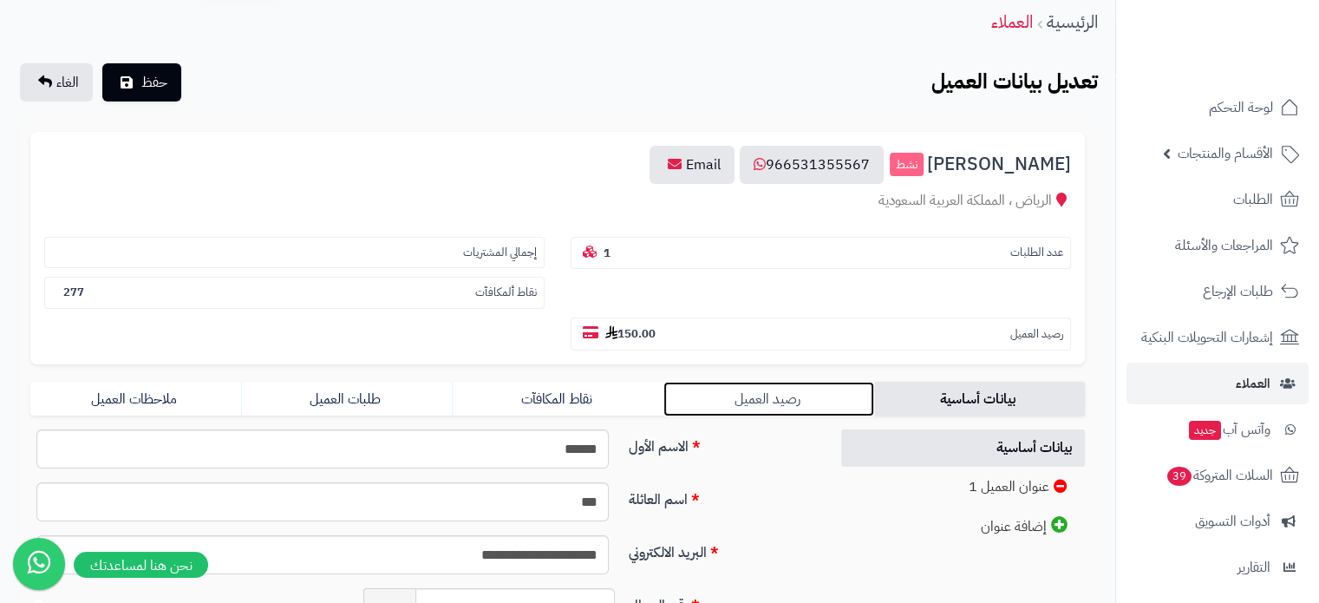
click at [766, 382] on link "رصيد العميل" at bounding box center [768, 399] width 211 height 35
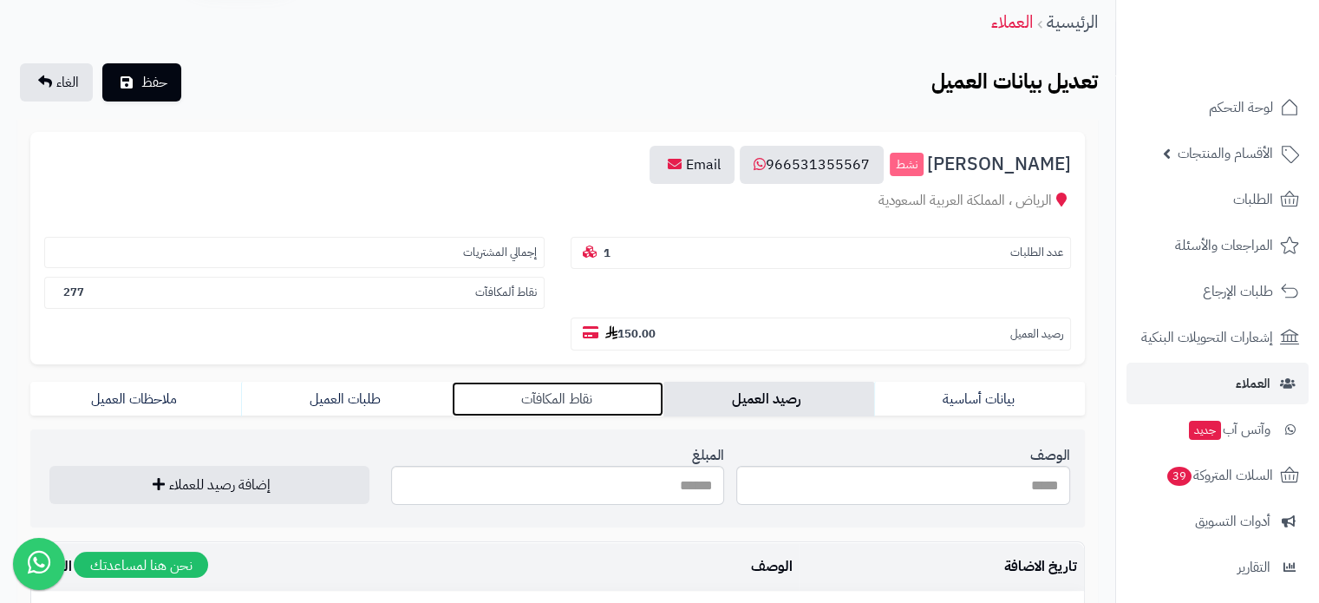
click at [546, 382] on link "نقاط المكافآت" at bounding box center [557, 399] width 211 height 35
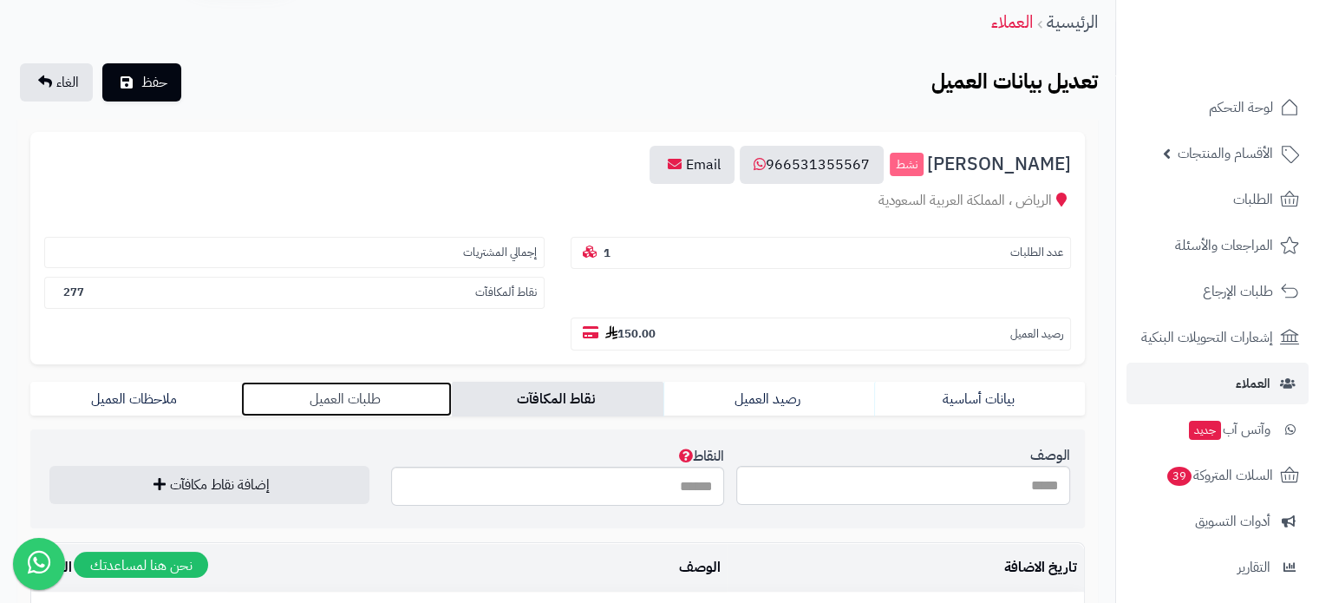
drag, startPoint x: 338, startPoint y: 364, endPoint x: 318, endPoint y: 363, distance: 20.0
click at [338, 382] on link "طلبات العميل" at bounding box center [346, 399] width 211 height 35
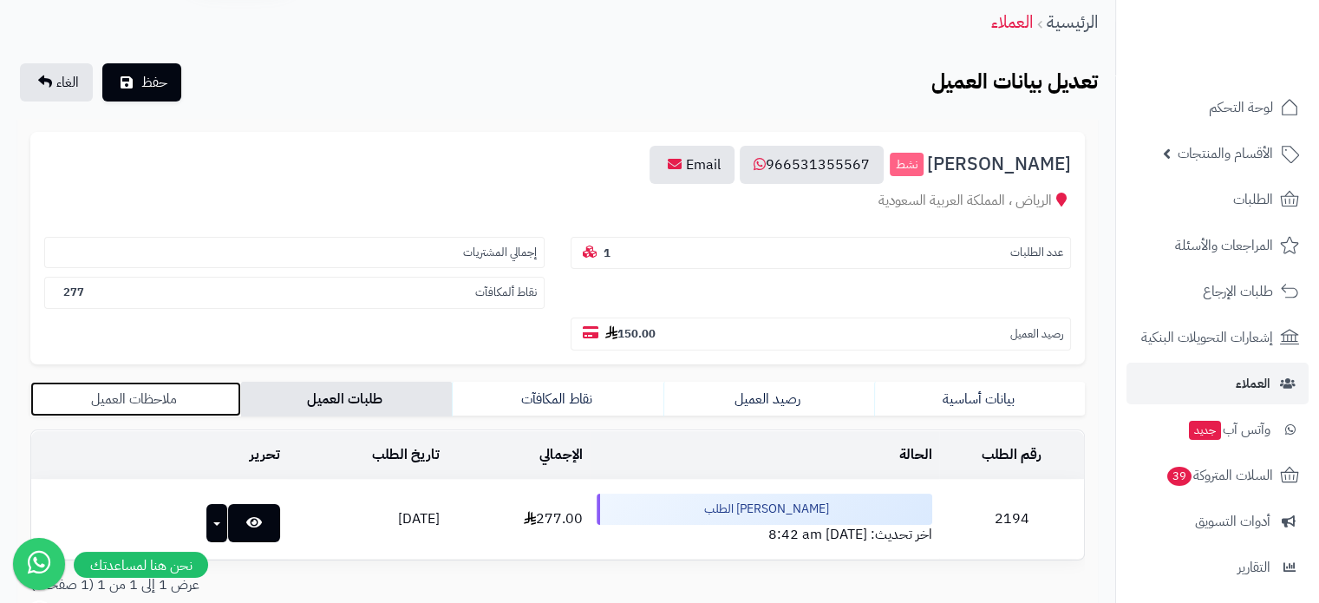
click at [131, 382] on link "ملاحظات العميل" at bounding box center [135, 399] width 211 height 35
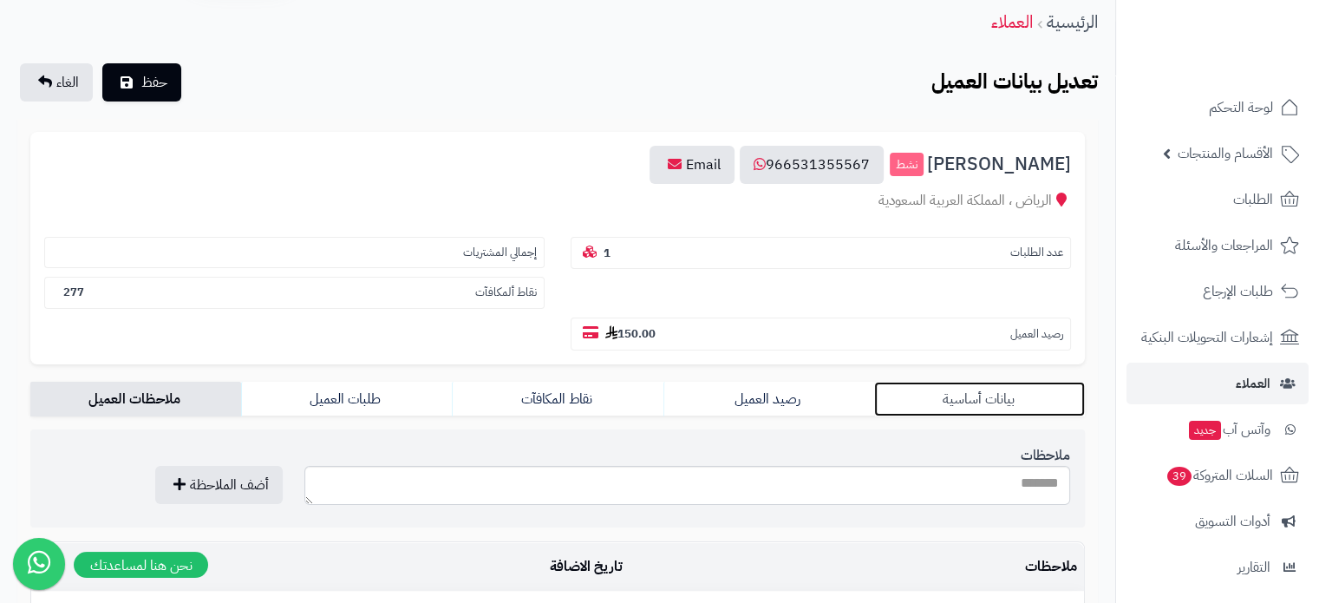
click at [955, 382] on link "بيانات أساسية" at bounding box center [979, 399] width 211 height 35
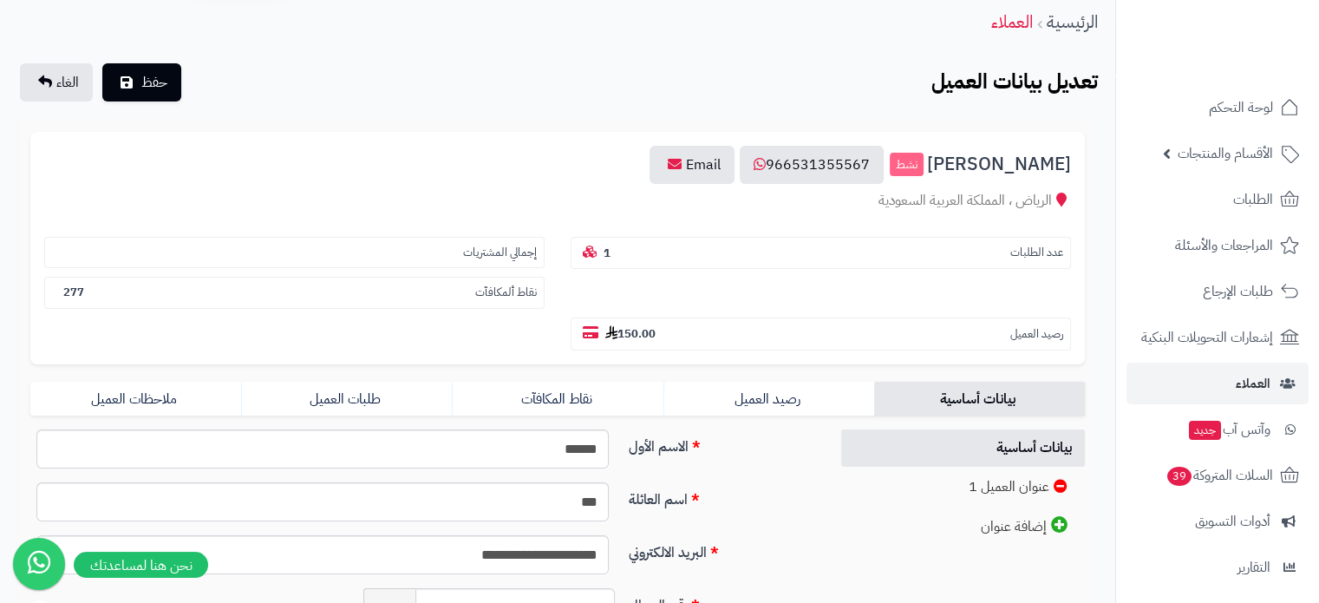
click at [583, 325] on icon at bounding box center [591, 332] width 16 height 14
click at [1010, 326] on small "رصيد العميل" at bounding box center [1036, 334] width 53 height 16
click at [571, 317] on section "رصيد العميل 150.00" at bounding box center [821, 333] width 500 height 33
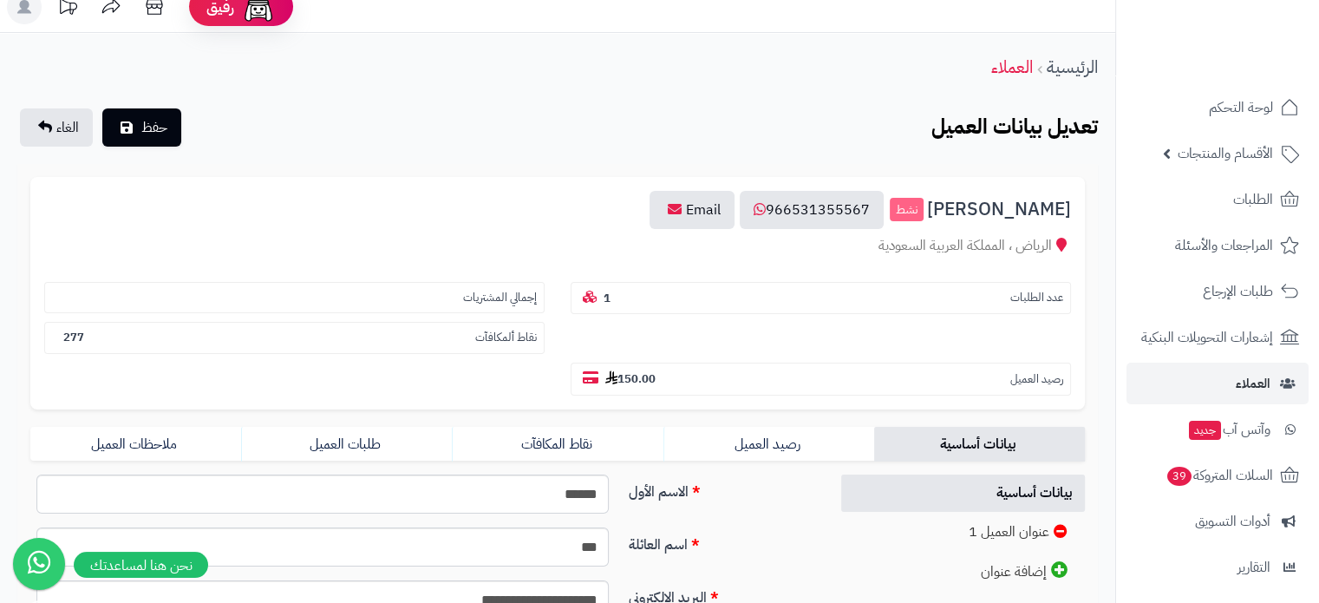
scroll to position [0, 0]
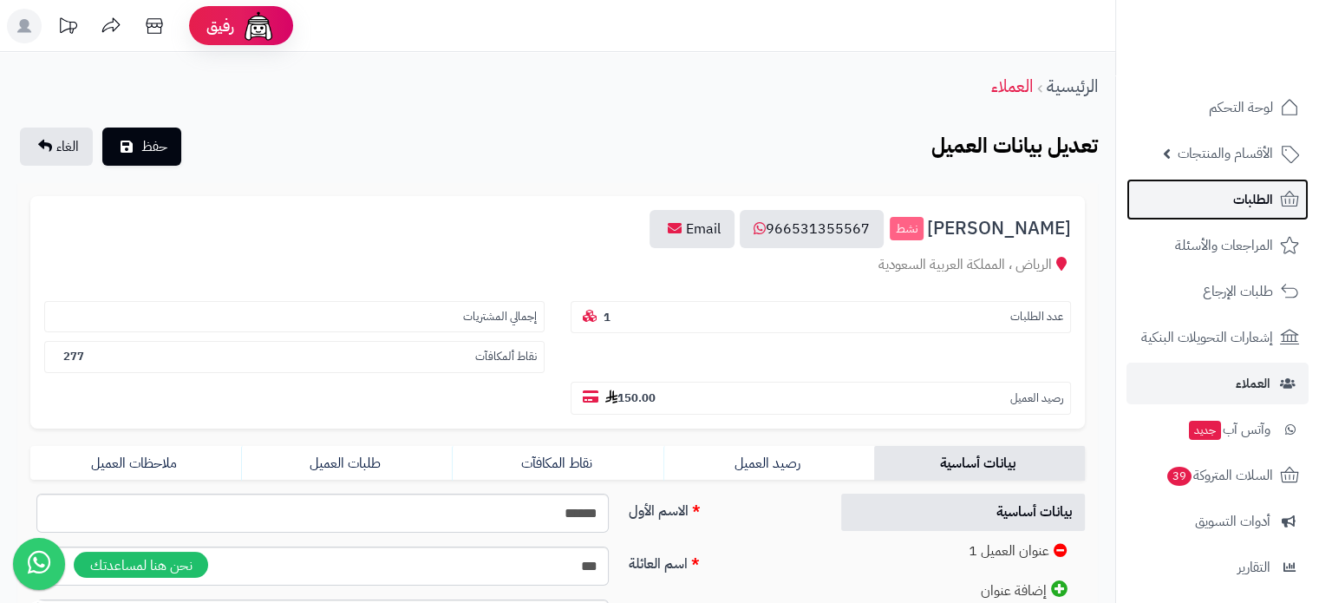
click at [1260, 204] on span "الطلبات" at bounding box center [1253, 199] width 40 height 24
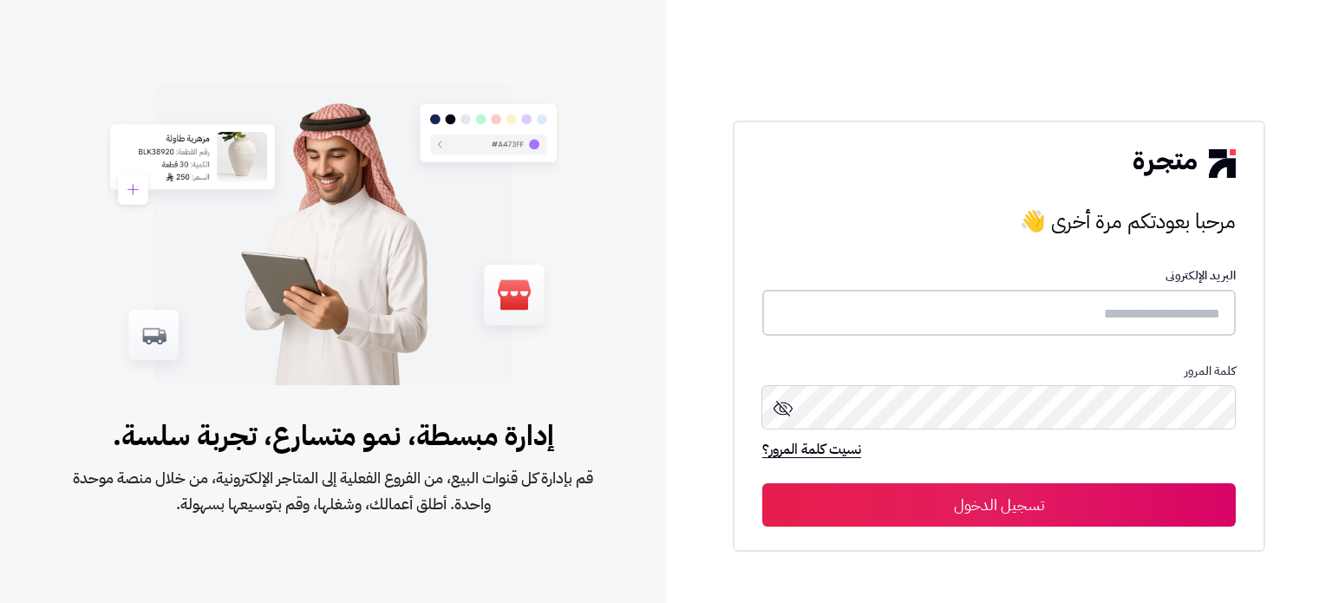
click at [1126, 328] on input "text" at bounding box center [998, 313] width 473 height 46
type input "******"
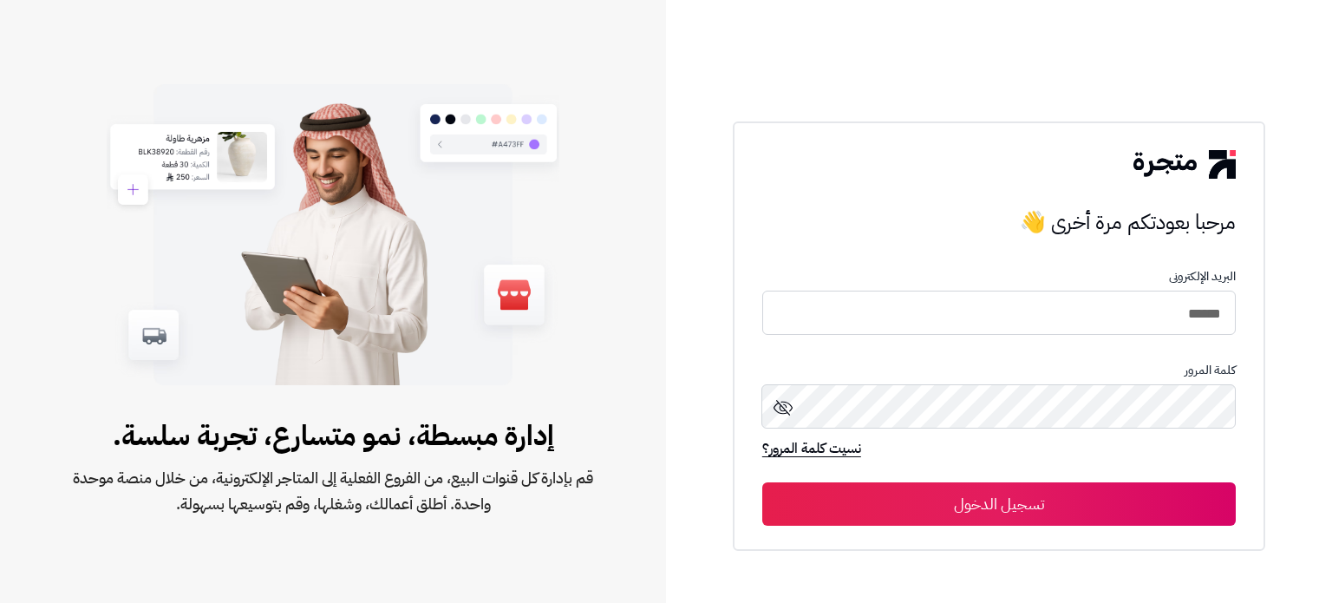
click at [1030, 506] on button "تسجيل الدخول" at bounding box center [998, 503] width 473 height 43
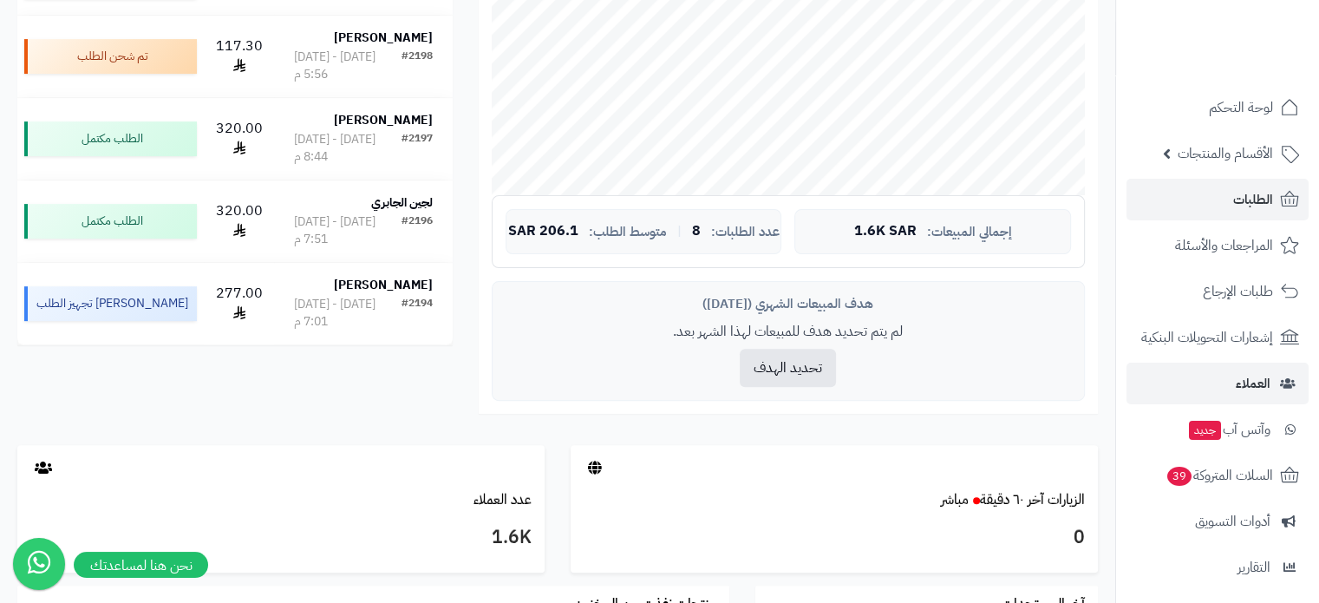
scroll to position [434, 0]
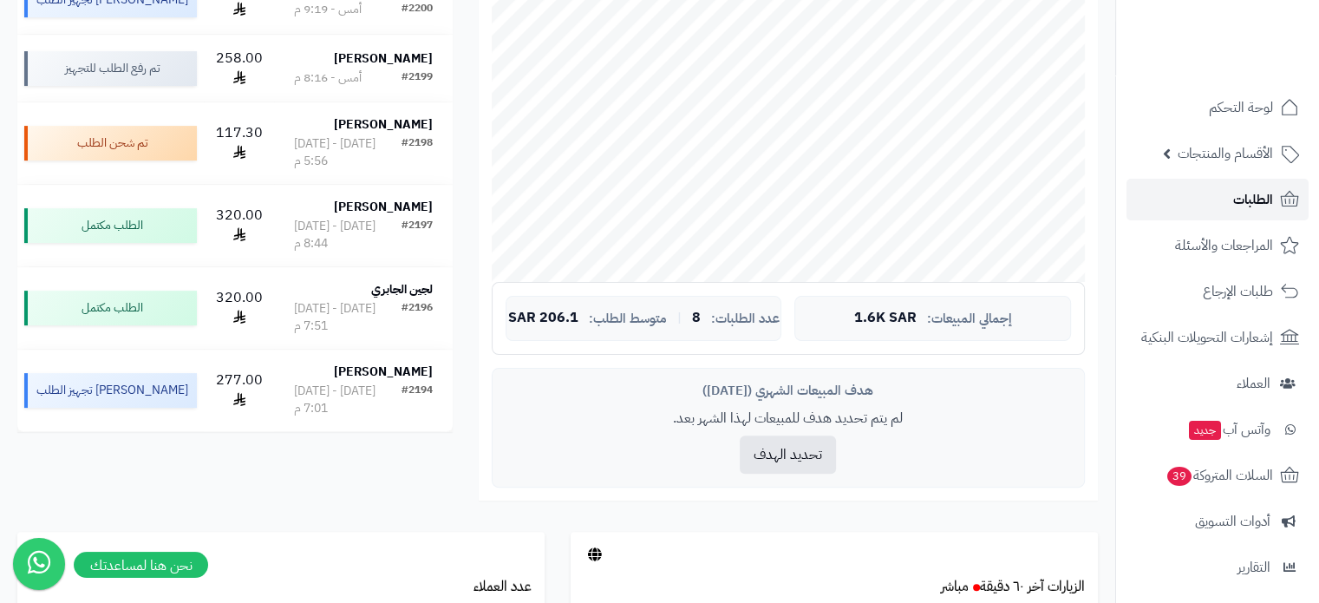
click at [1233, 204] on span "الطلبات" at bounding box center [1253, 199] width 40 height 24
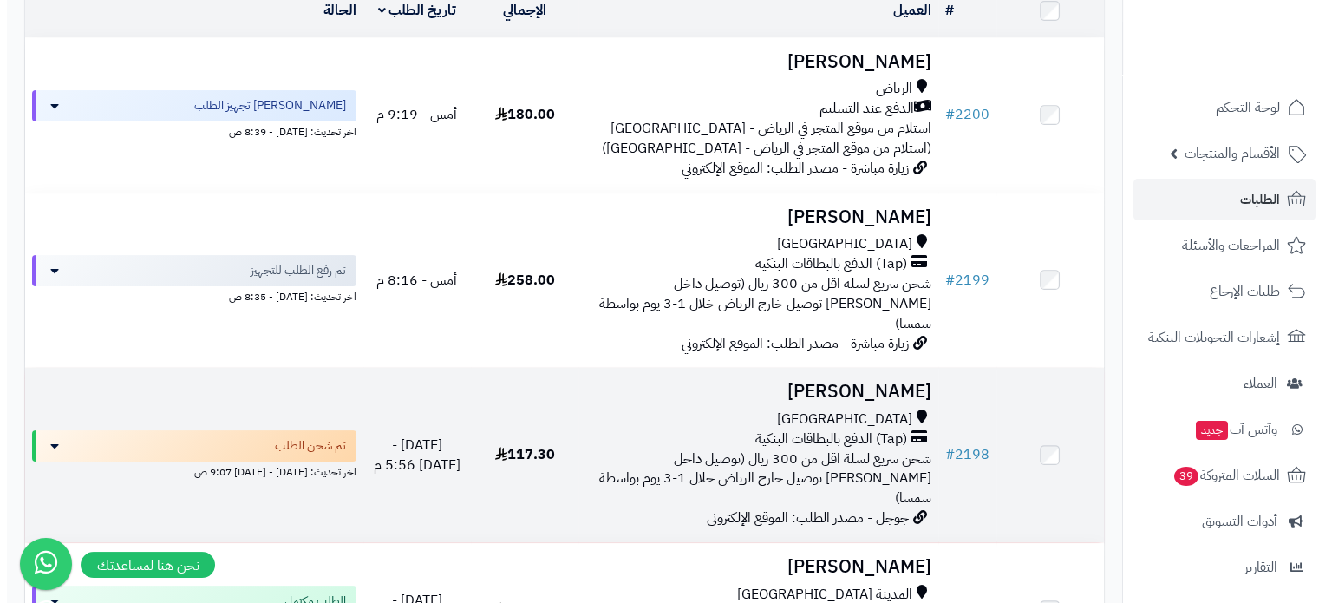
scroll to position [260, 0]
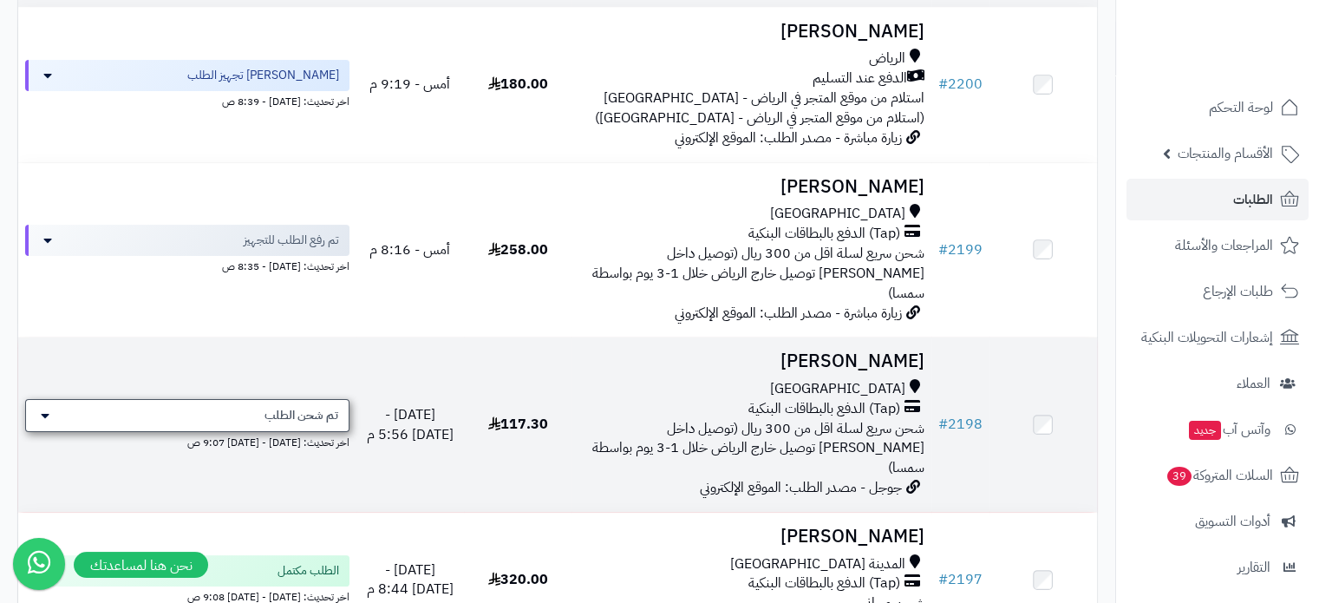
click at [297, 407] on span "تم شحن الطلب" at bounding box center [301, 415] width 74 height 17
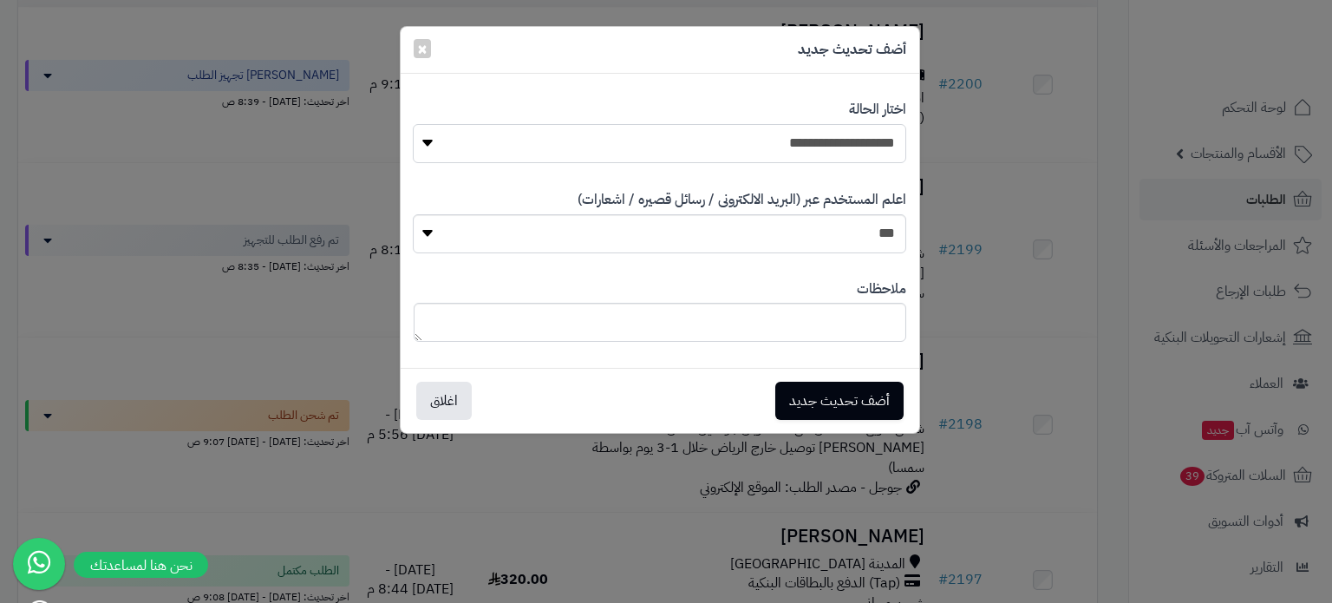
click at [763, 148] on select "**********" at bounding box center [659, 143] width 493 height 39
select select "*"
click at [413, 124] on select "**********" at bounding box center [659, 143] width 493 height 39
click at [851, 419] on div "أضف تحديث جديد اغلاق" at bounding box center [660, 400] width 519 height 65
click at [850, 401] on button "أضف تحديث جديد" at bounding box center [839, 400] width 128 height 38
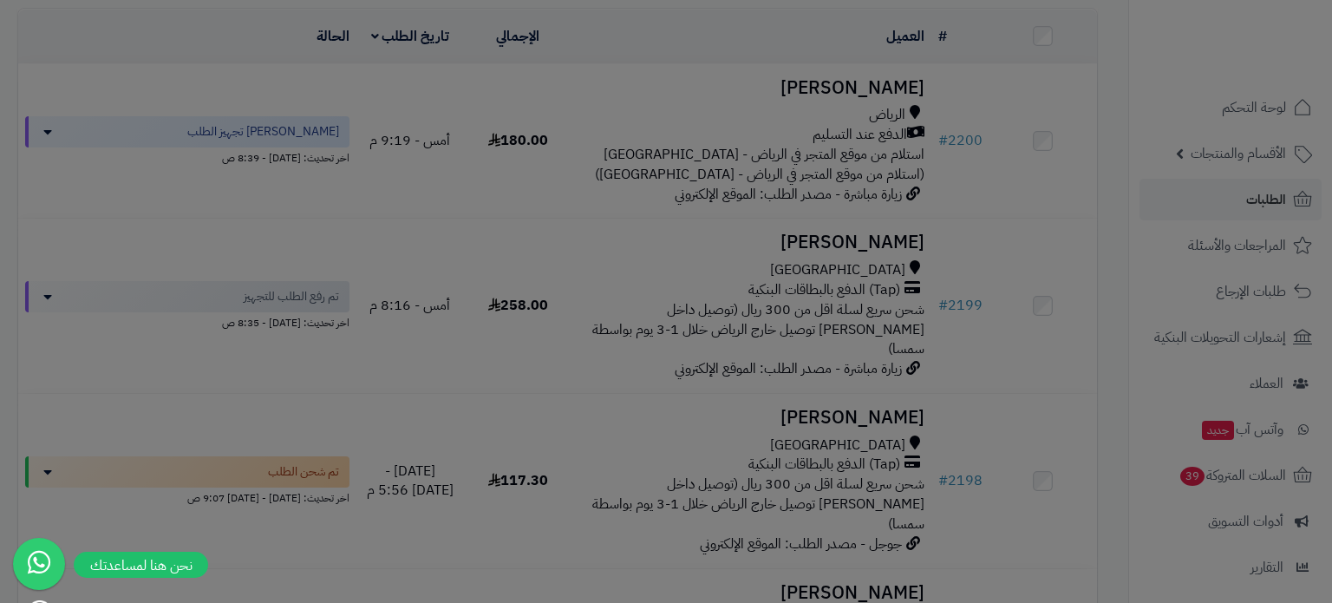
scroll to position [316, 0]
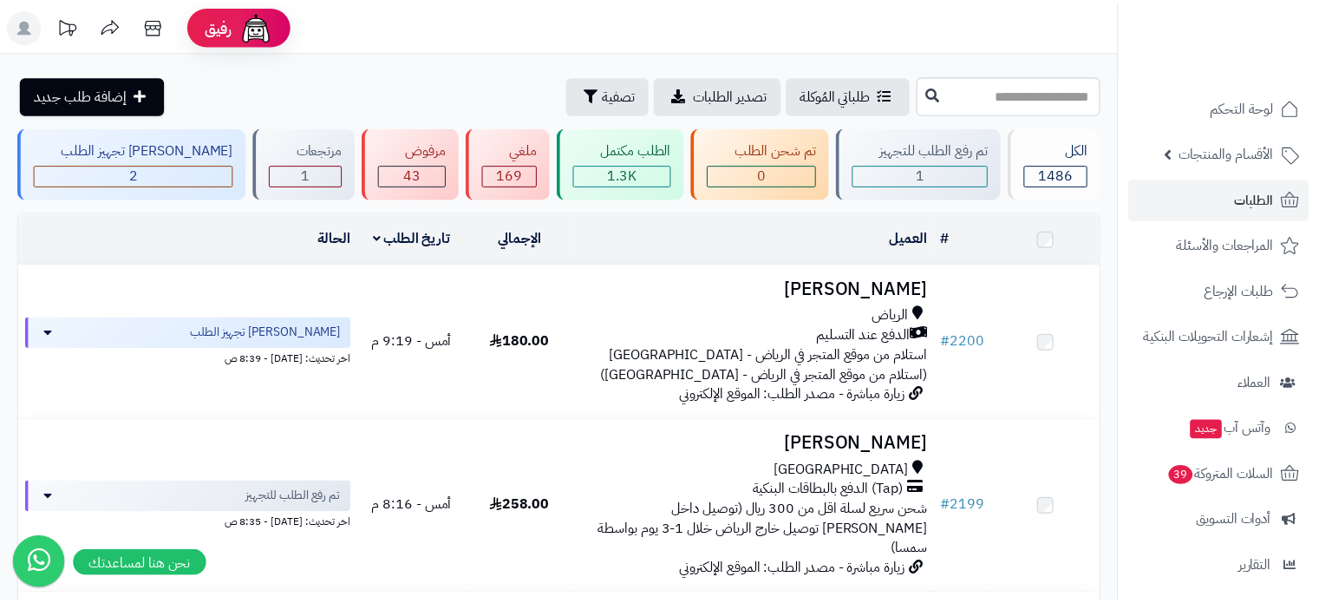
scroll to position [260, 0]
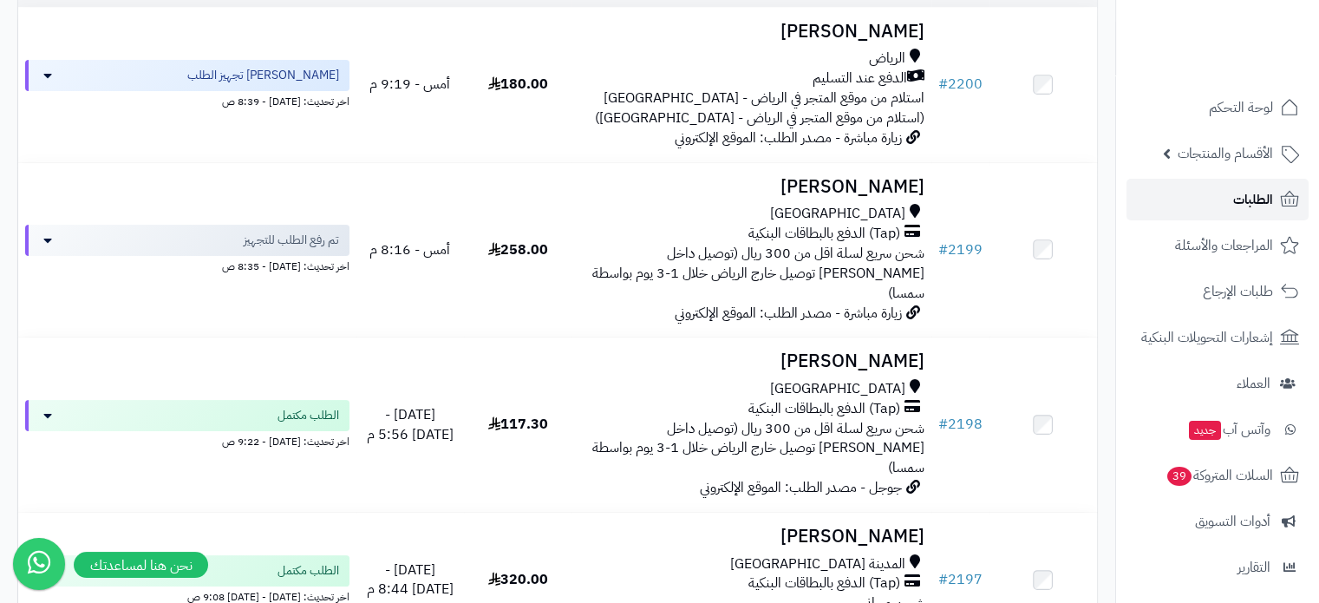
click at [1214, 194] on link "الطلبات" at bounding box center [1217, 200] width 182 height 42
